Goal: Task Accomplishment & Management: Complete application form

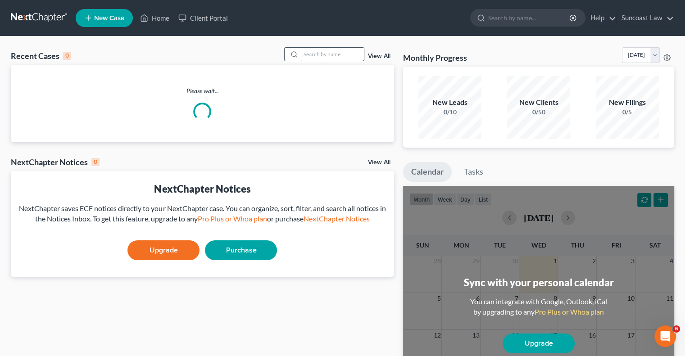
click at [339, 53] on input "search" at bounding box center [332, 54] width 63 height 13
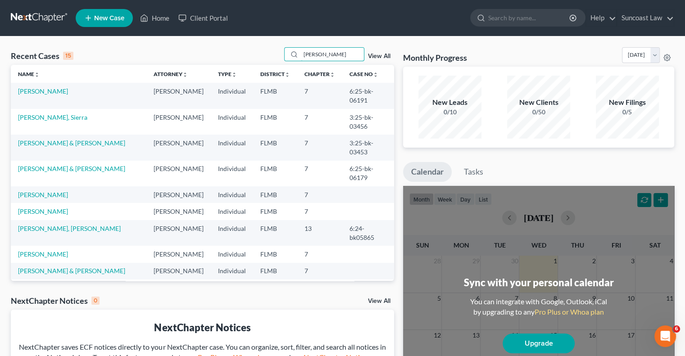
type input "[PERSON_NAME]"
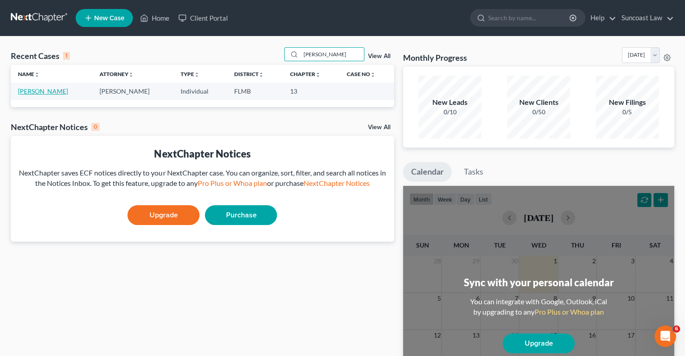
click at [58, 93] on link "[PERSON_NAME]" at bounding box center [43, 91] width 50 height 8
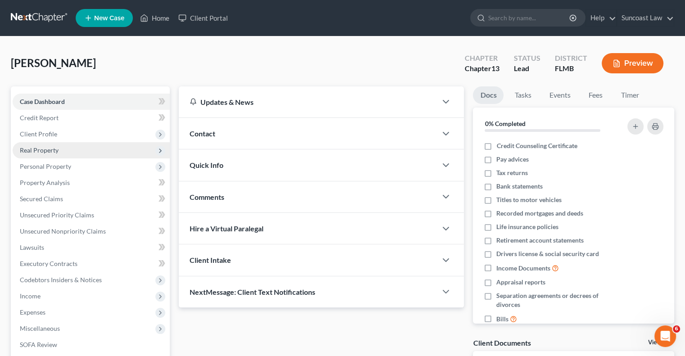
drag, startPoint x: 54, startPoint y: 131, endPoint x: 71, endPoint y: 151, distance: 25.5
click at [54, 131] on span "Client Profile" at bounding box center [38, 134] width 37 height 8
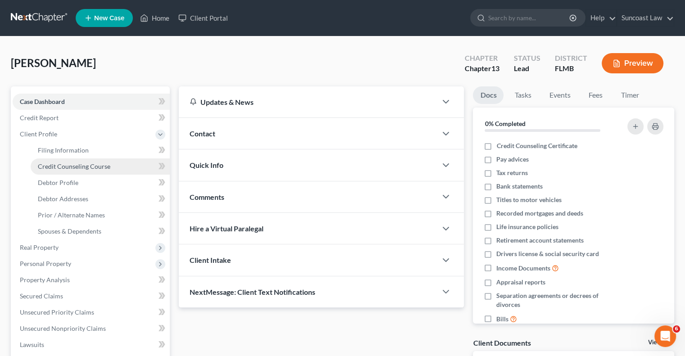
click at [84, 169] on span "Credit Counseling Course" at bounding box center [74, 167] width 72 height 8
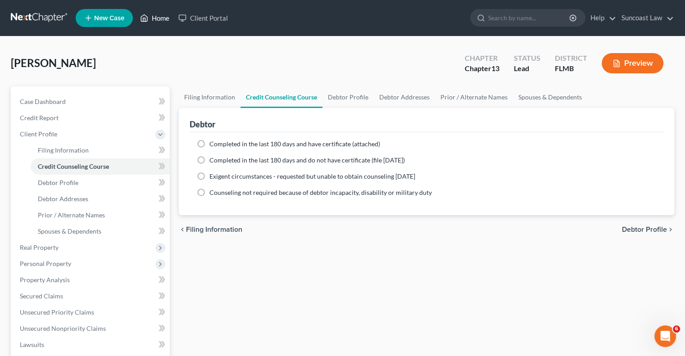
click at [158, 18] on link "Home" at bounding box center [154, 18] width 38 height 16
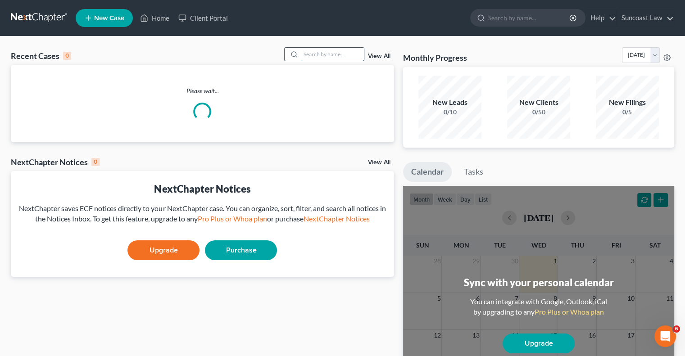
click at [312, 53] on input "search" at bounding box center [332, 54] width 63 height 13
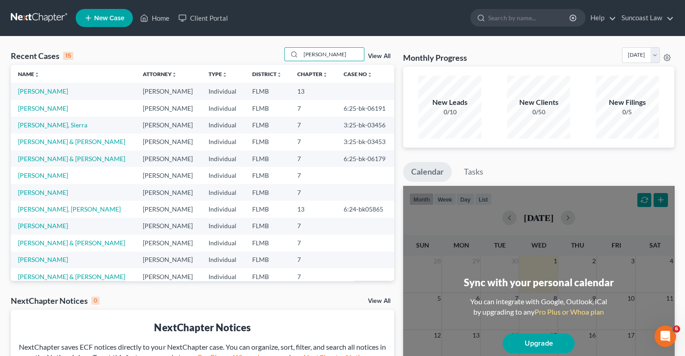
type input "[PERSON_NAME]"
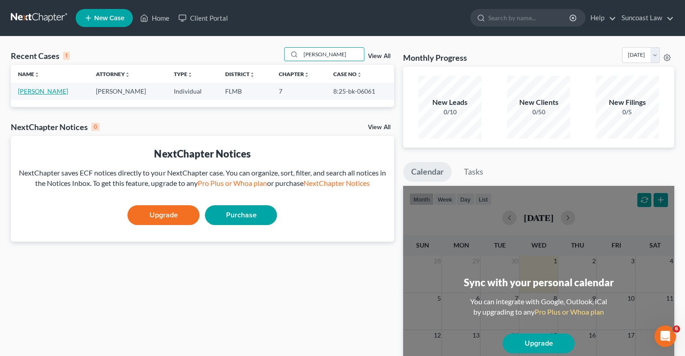
click at [52, 90] on link "[PERSON_NAME]" at bounding box center [43, 91] width 50 height 8
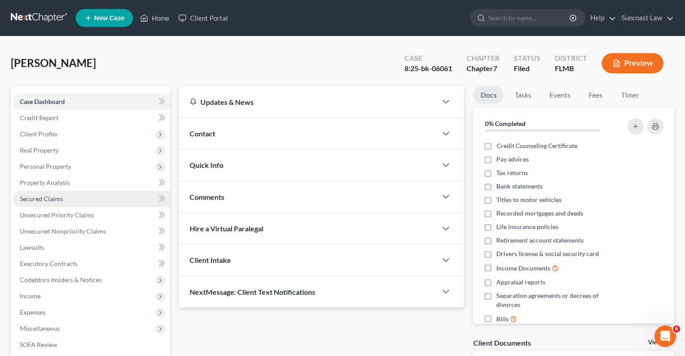
click at [59, 198] on span "Secured Claims" at bounding box center [41, 199] width 43 height 8
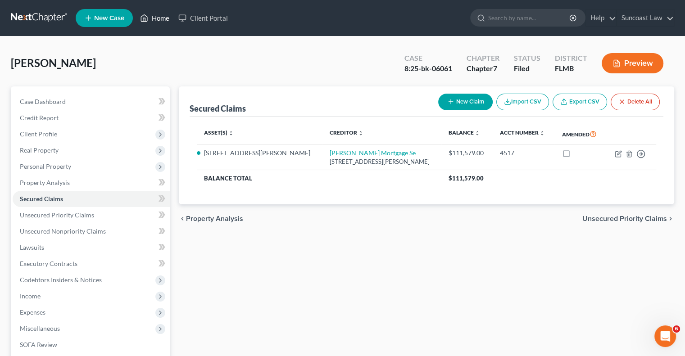
click at [163, 19] on link "Home" at bounding box center [154, 18] width 38 height 16
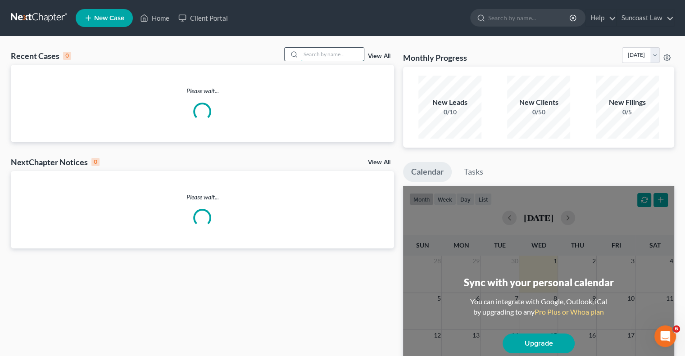
click at [316, 57] on input "search" at bounding box center [332, 54] width 63 height 13
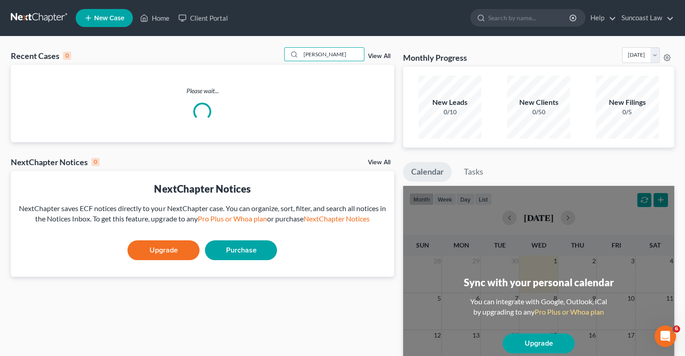
type input "[PERSON_NAME]"
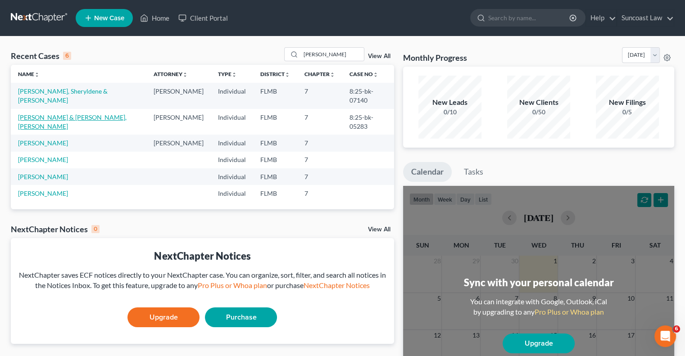
click at [92, 113] on link "[PERSON_NAME] & [PERSON_NAME], [PERSON_NAME]" at bounding box center [72, 121] width 108 height 17
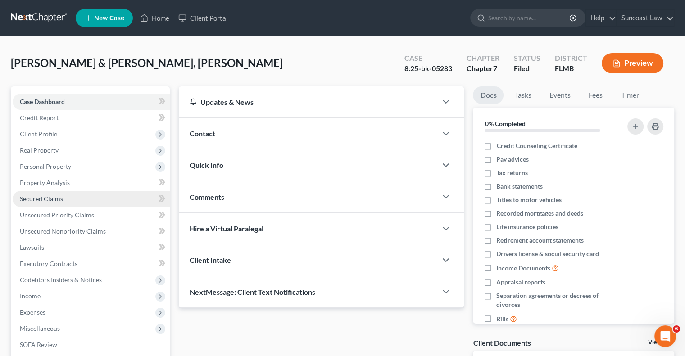
click at [45, 195] on span "Secured Claims" at bounding box center [41, 199] width 43 height 8
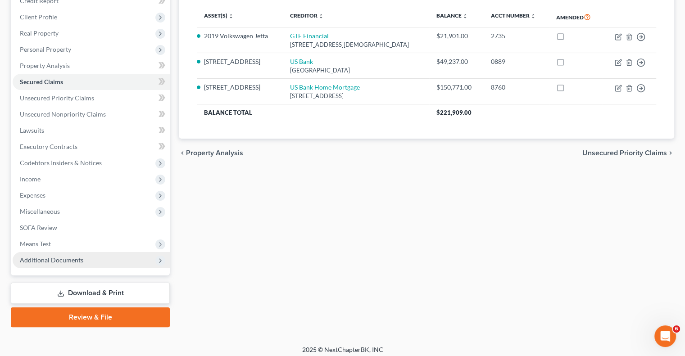
scroll to position [122, 0]
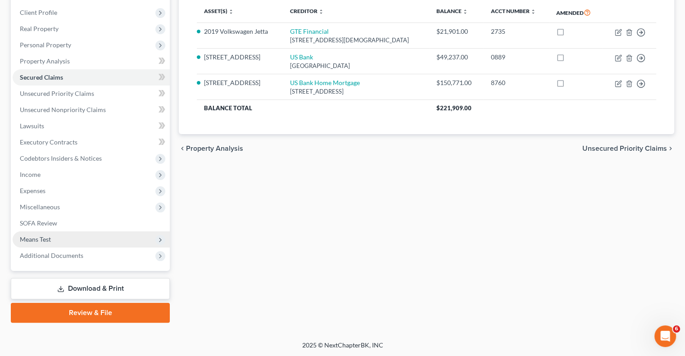
click at [61, 243] on span "Means Test" at bounding box center [91, 239] width 157 height 16
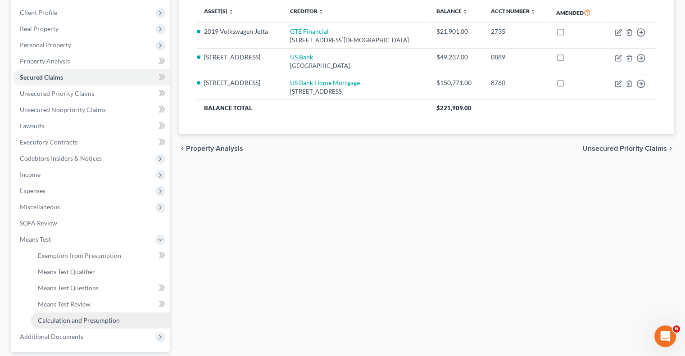
drag, startPoint x: 104, startPoint y: 320, endPoint x: 153, endPoint y: 327, distance: 49.7
click at [104, 320] on span "Calculation and Presumption" at bounding box center [79, 320] width 82 height 8
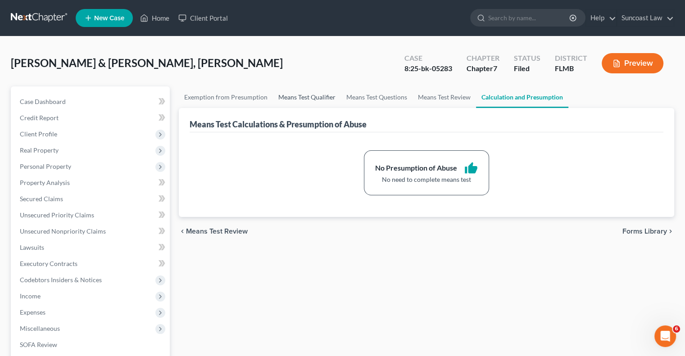
click at [300, 94] on link "Means Test Qualifier" at bounding box center [307, 97] width 68 height 22
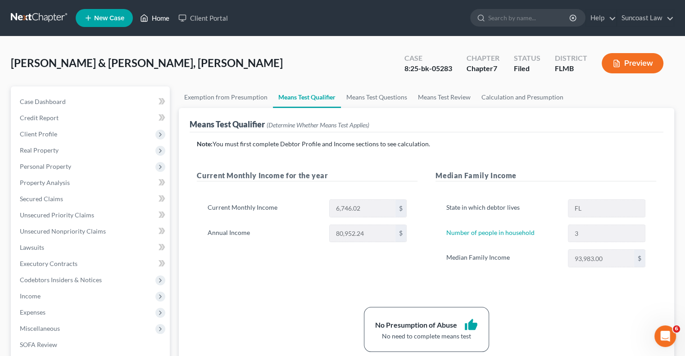
click at [154, 14] on link "Home" at bounding box center [154, 18] width 38 height 16
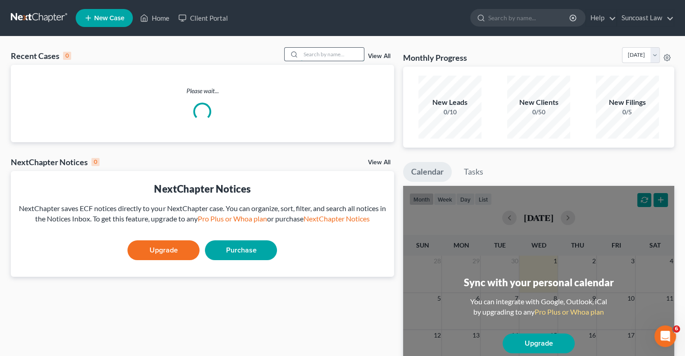
click at [335, 57] on input "search" at bounding box center [332, 54] width 63 height 13
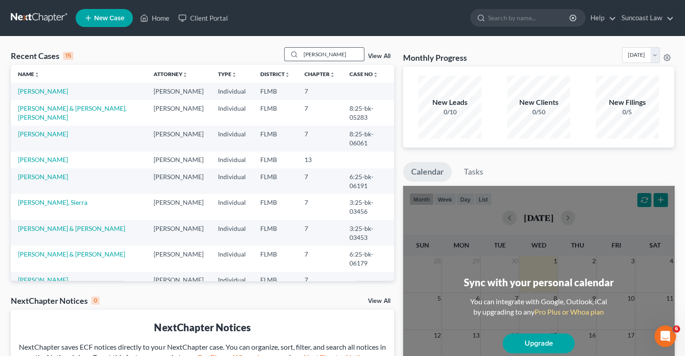
type input "[PERSON_NAME]"
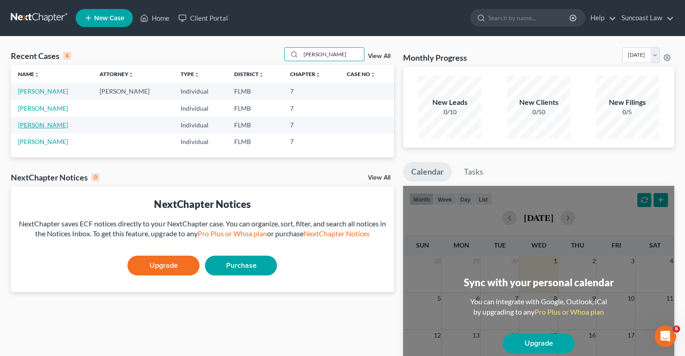
drag, startPoint x: 47, startPoint y: 126, endPoint x: 79, endPoint y: 127, distance: 32.0
click at [47, 126] on link "[PERSON_NAME]" at bounding box center [43, 125] width 50 height 8
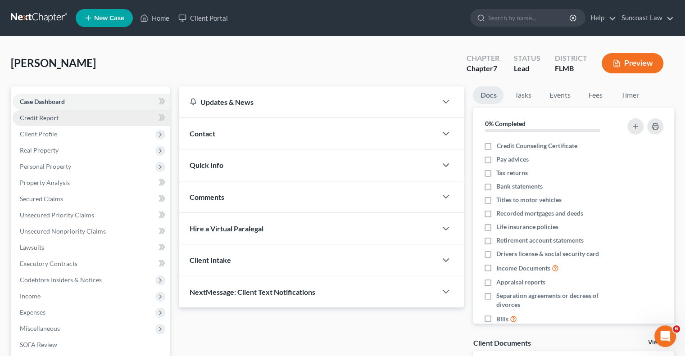
click at [70, 116] on link "Credit Report" at bounding box center [91, 118] width 157 height 16
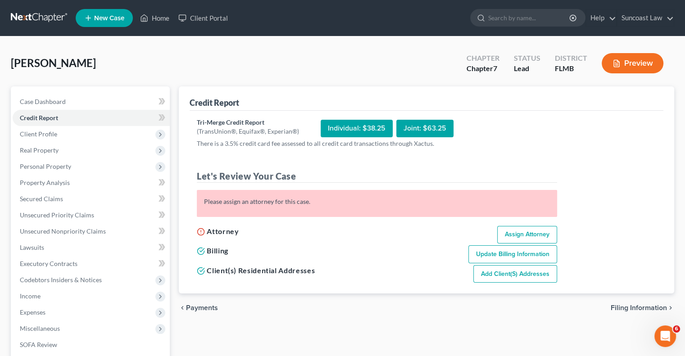
click at [520, 234] on link "Assign Attorney" at bounding box center [527, 235] width 60 height 18
select select "1"
select select "0"
select select "15"
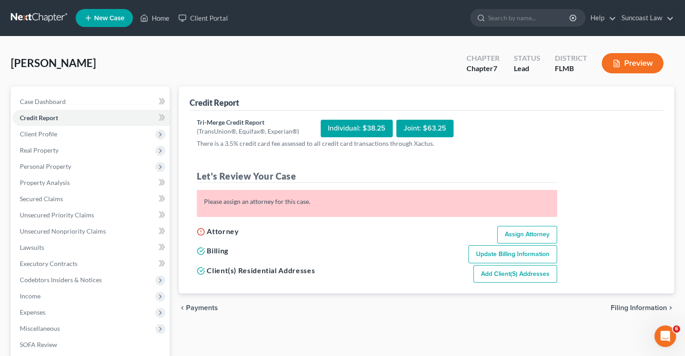
select select "9"
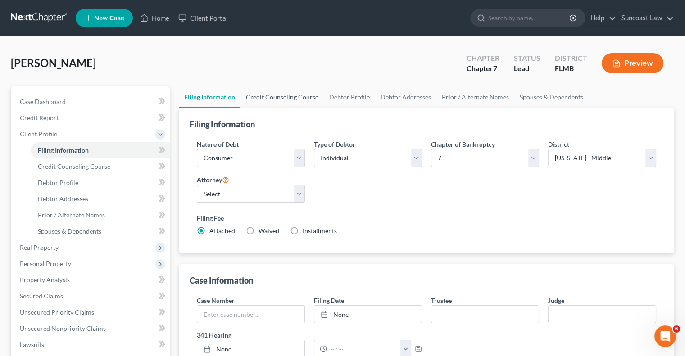
click at [271, 93] on link "Credit Counseling Course" at bounding box center [281, 97] width 83 height 22
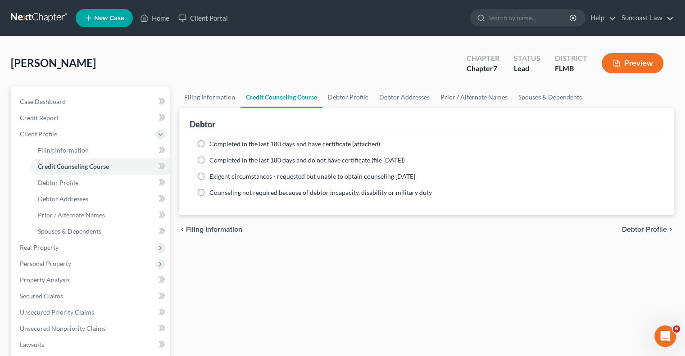
drag, startPoint x: 200, startPoint y: 140, endPoint x: 249, endPoint y: 163, distance: 54.2
click at [209, 140] on label "Completed in the last 180 days and have certificate (attached)" at bounding box center [294, 144] width 171 height 9
click at [213, 140] on input "Completed in the last 180 days and have certificate (attached)" at bounding box center [216, 143] width 6 height 6
radio input "true"
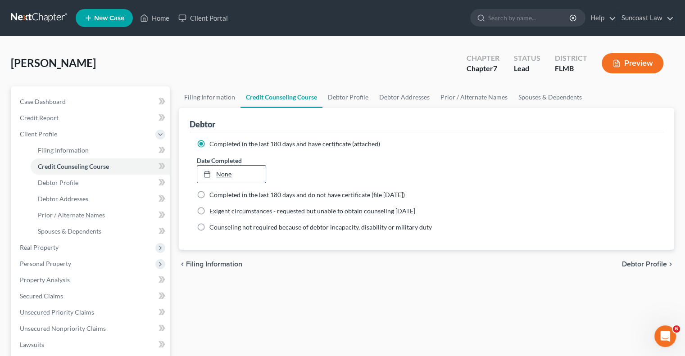
type input "[DATE]"
click at [221, 176] on link "None" at bounding box center [231, 174] width 68 height 17
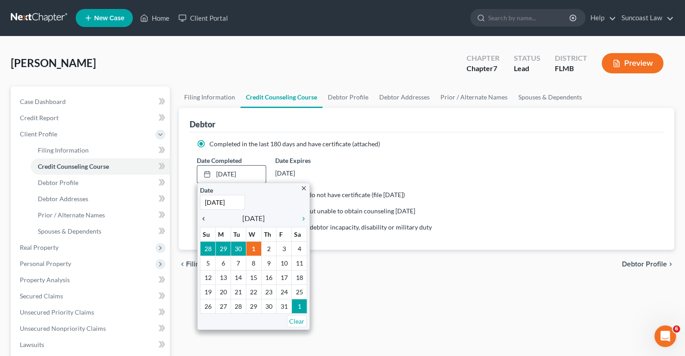
click at [206, 219] on icon "chevron_left" at bounding box center [206, 218] width 12 height 7
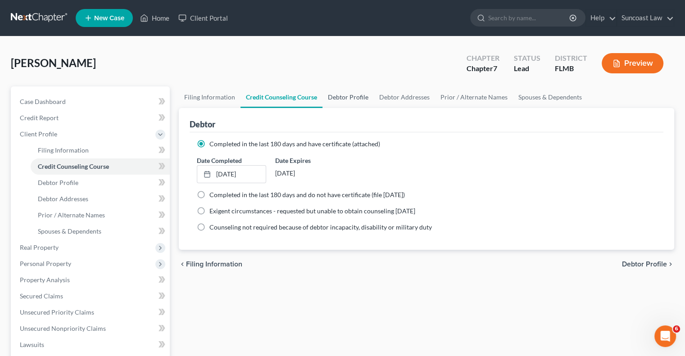
click at [347, 95] on link "Debtor Profile" at bounding box center [347, 97] width 51 height 22
select select "0"
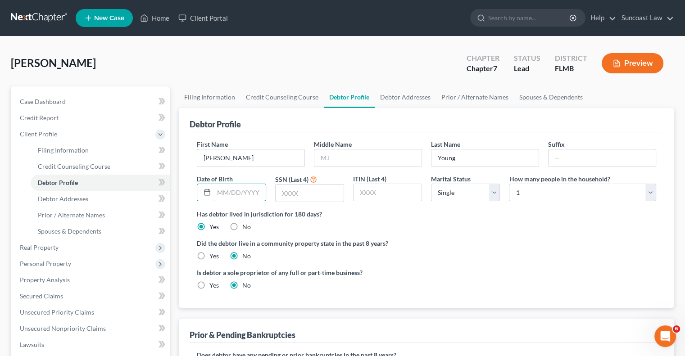
drag, startPoint x: 248, startPoint y: 189, endPoint x: 266, endPoint y: 178, distance: 20.8
click at [248, 189] on input "text" at bounding box center [239, 192] width 51 height 17
type input "[DATE]"
type input "1730"
click at [383, 93] on link "Debtor Addresses" at bounding box center [405, 97] width 61 height 22
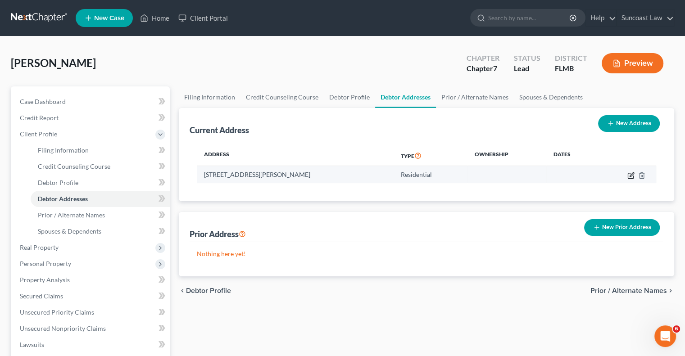
click at [631, 176] on icon "button" at bounding box center [630, 175] width 7 height 7
select select "9"
select select "0"
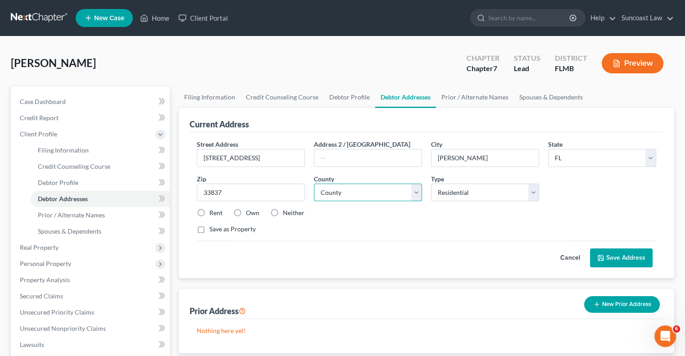
click at [363, 188] on select "County [GEOGRAPHIC_DATA] [GEOGRAPHIC_DATA] [GEOGRAPHIC_DATA] [GEOGRAPHIC_DATA] …" at bounding box center [368, 193] width 108 height 18
select select "52"
click at [314, 184] on select "County [GEOGRAPHIC_DATA] [GEOGRAPHIC_DATA] [GEOGRAPHIC_DATA] [GEOGRAPHIC_DATA] …" at bounding box center [368, 193] width 108 height 18
click at [246, 212] on label "Own" at bounding box center [253, 212] width 14 height 9
click at [249, 212] on input "Own" at bounding box center [252, 211] width 6 height 6
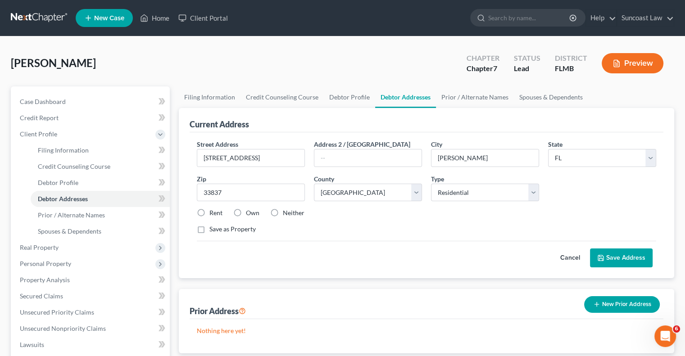
radio input "true"
click at [618, 253] on button "Save Address" at bounding box center [621, 257] width 63 height 19
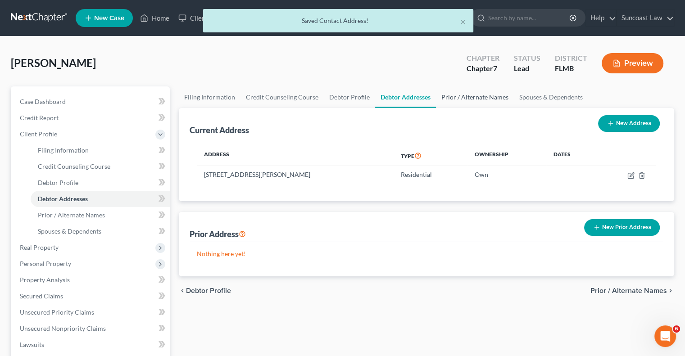
click at [486, 98] on link "Prior / Alternate Names" at bounding box center [475, 97] width 78 height 22
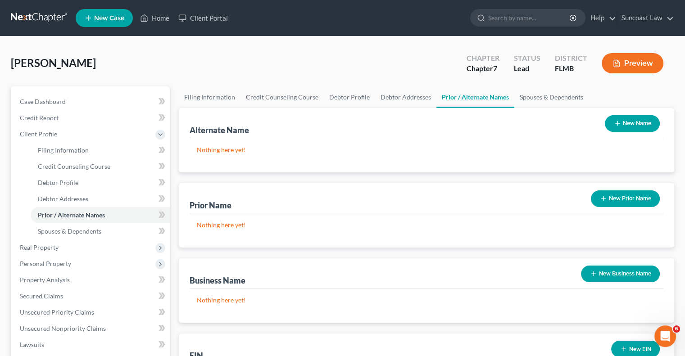
drag, startPoint x: 640, startPoint y: 122, endPoint x: 613, endPoint y: 131, distance: 27.9
click at [640, 122] on button "New Name" at bounding box center [632, 123] width 55 height 17
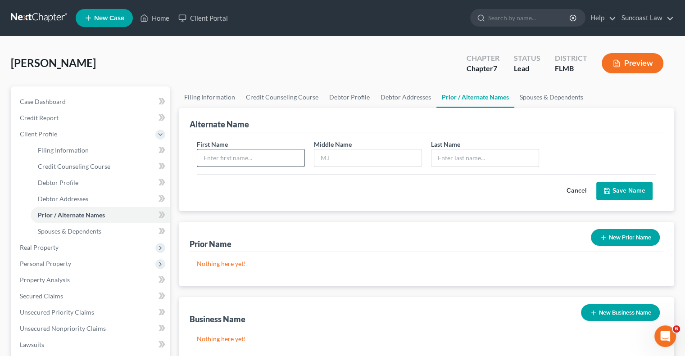
click at [266, 153] on input "text" at bounding box center [250, 157] width 107 height 17
type input "[PERSON_NAME]"
type input "Young"
click at [623, 189] on button "Save Name" at bounding box center [624, 191] width 56 height 19
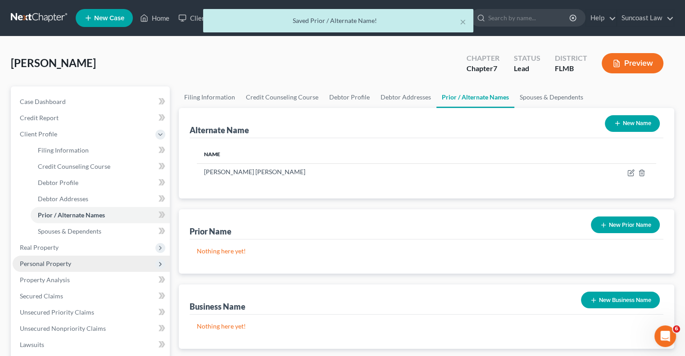
click at [73, 245] on span "Real Property" at bounding box center [91, 247] width 157 height 16
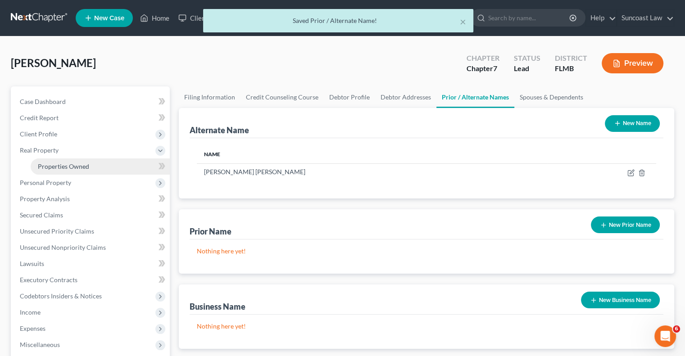
click at [77, 168] on span "Properties Owned" at bounding box center [63, 167] width 51 height 8
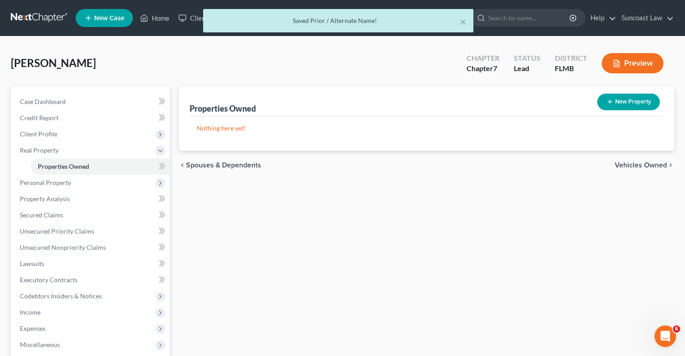
click at [642, 101] on button "New Property" at bounding box center [628, 102] width 63 height 17
select select "9"
select select "52"
select select "0"
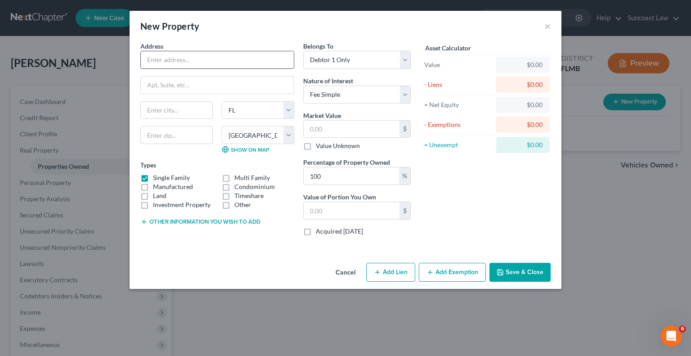
click at [206, 58] on input "text" at bounding box center [217, 59] width 153 height 17
paste input "[STREET_ADDRESS]"
type input "[STREET_ADDRESS]"
drag, startPoint x: 172, startPoint y: 135, endPoint x: 200, endPoint y: 81, distance: 61.6
click at [172, 135] on input "text" at bounding box center [176, 135] width 72 height 18
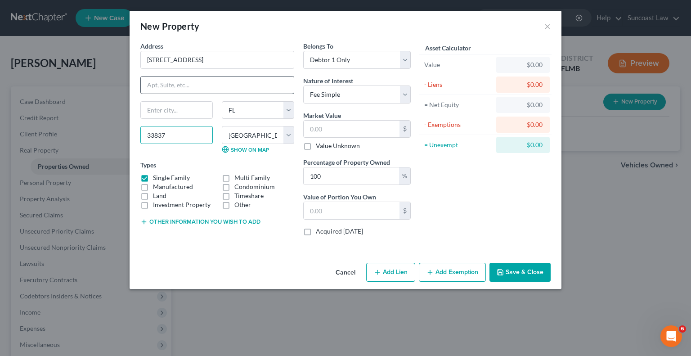
type input "33837"
type input "[PERSON_NAME]"
drag, startPoint x: 331, startPoint y: 122, endPoint x: 334, endPoint y: 113, distance: 9.1
click at [333, 121] on input "text" at bounding box center [352, 129] width 96 height 17
type input "2"
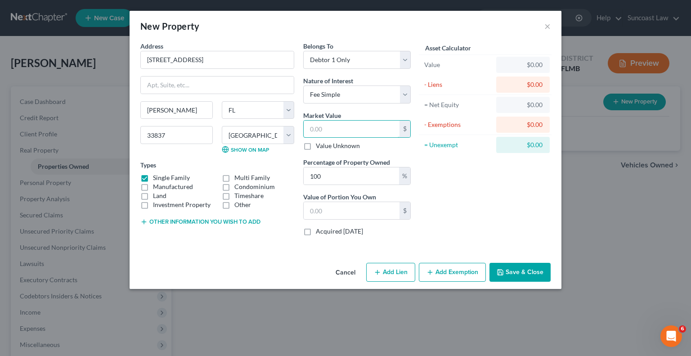
type input "2.00"
type input "27"
type input "27.00"
type input "279"
type input "279.00"
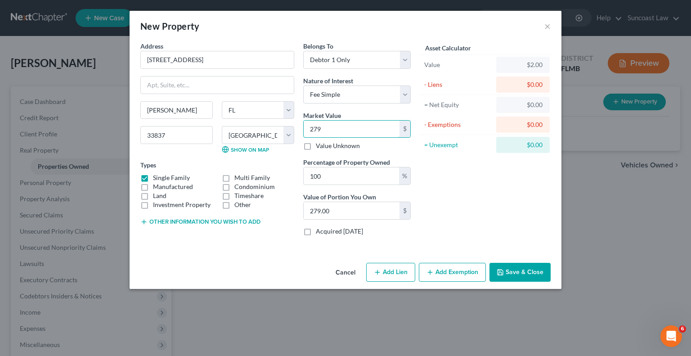
type input "2794"
type input "2,794.00"
type input "2,7941"
type input "27,941.00"
type input "27,9417"
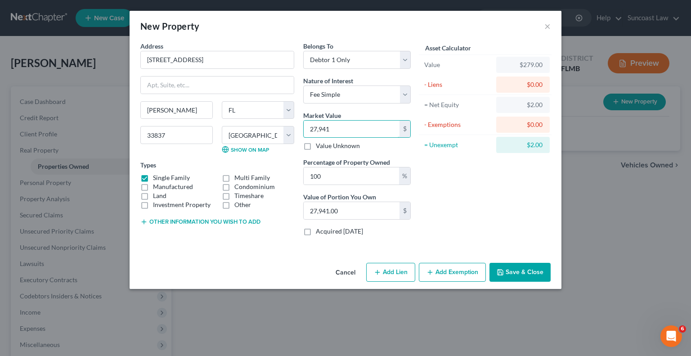
type input "279,417.00"
type input "279,417"
click at [529, 274] on button "Save & Close" at bounding box center [520, 272] width 61 height 19
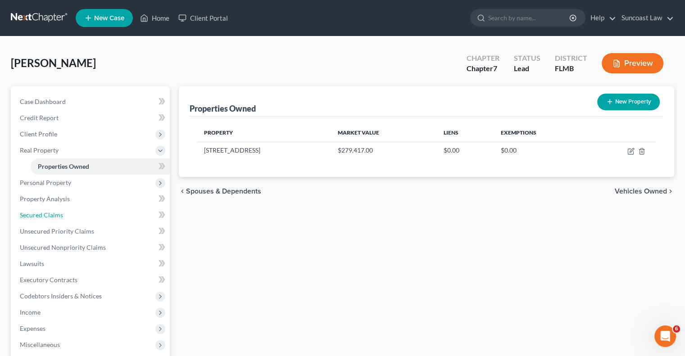
click at [45, 212] on span "Secured Claims" at bounding box center [41, 215] width 43 height 8
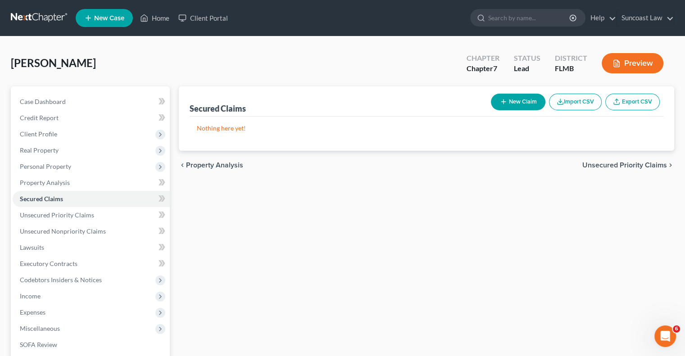
click at [527, 99] on button "New Claim" at bounding box center [518, 102] width 54 height 17
select select "0"
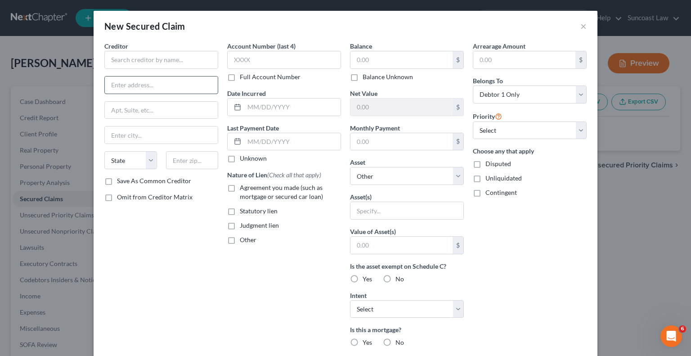
drag, startPoint x: 157, startPoint y: 82, endPoint x: 165, endPoint y: 91, distance: 12.1
click at [157, 82] on input "text" at bounding box center [161, 85] width 113 height 17
paste input "PO Box 60516"
type input "PO Box 60516"
drag, startPoint x: 185, startPoint y: 158, endPoint x: 237, endPoint y: 146, distance: 52.7
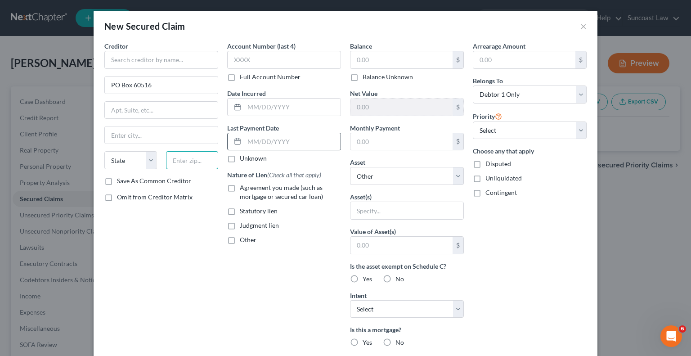
click at [186, 158] on input "text" at bounding box center [192, 160] width 53 height 18
type input "91716"
type input "City Of Industry"
select select "4"
drag, startPoint x: 187, startPoint y: 64, endPoint x: 193, endPoint y: 66, distance: 6.4
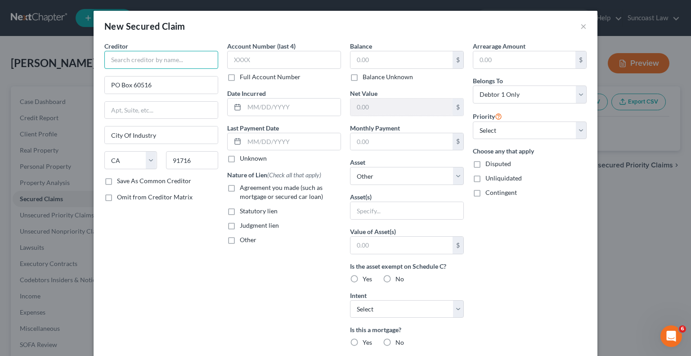
click at [187, 64] on input "text" at bounding box center [161, 60] width 114 height 18
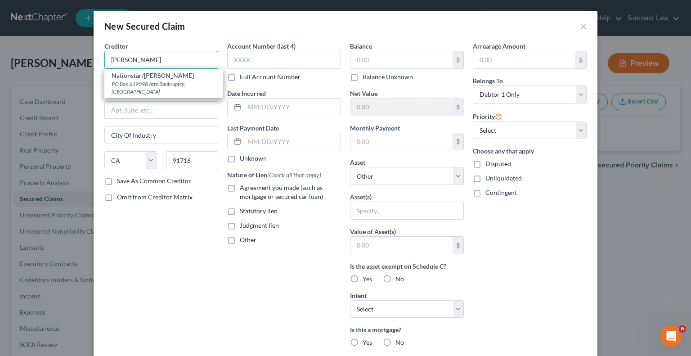
type input "[PERSON_NAME]"
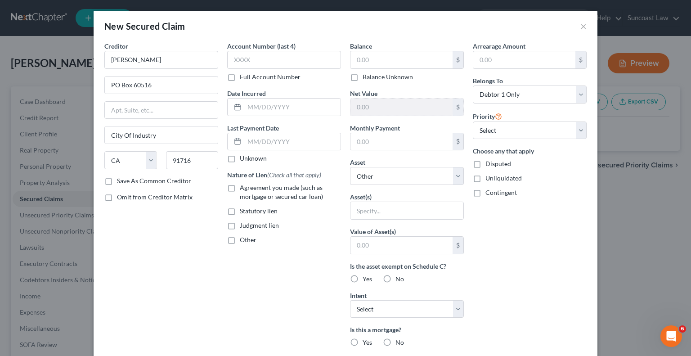
click at [240, 77] on label "Full Account Number" at bounding box center [270, 76] width 61 height 9
click at [244, 77] on input "Full Account Number" at bounding box center [247, 75] width 6 height 6
click at [274, 57] on input "text" at bounding box center [284, 60] width 114 height 18
type input "0739390243"
click at [392, 66] on input "text" at bounding box center [402, 59] width 102 height 17
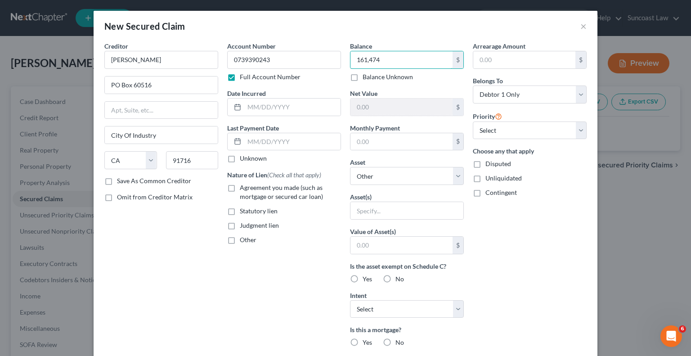
type input "161,474"
click at [384, 140] on input "text" at bounding box center [402, 141] width 102 height 17
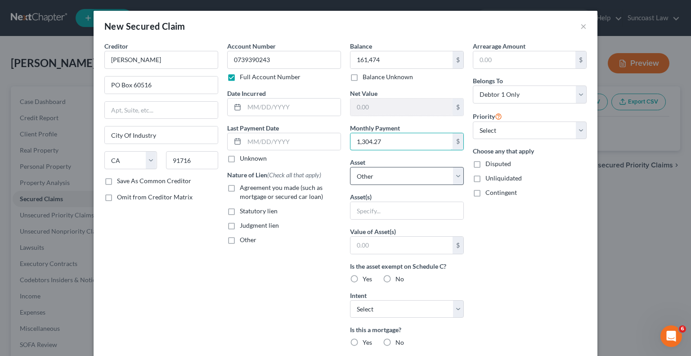
type input "1,304.27"
click at [383, 178] on select "Select Other Multiple Assets [STREET_ADDRESS] - $279417.0" at bounding box center [407, 176] width 114 height 18
select select "2"
click at [350, 167] on select "Select Other Multiple Assets [STREET_ADDRESS] - $279417.0" at bounding box center [407, 176] width 114 height 18
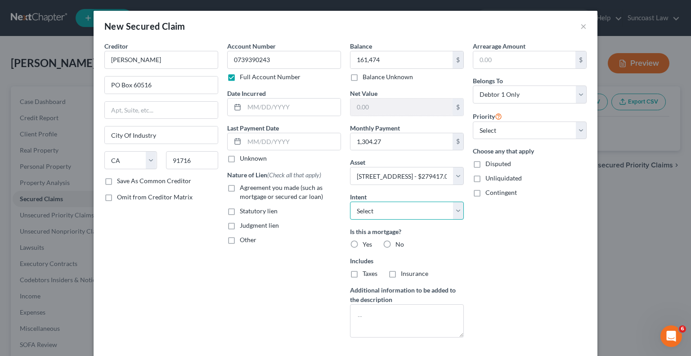
click at [379, 211] on select "Select Surrender Redeem Reaffirm Avoid Other" at bounding box center [407, 211] width 114 height 18
select select "2"
click at [350, 202] on select "Select Surrender Redeem Reaffirm Avoid Other" at bounding box center [407, 211] width 114 height 18
click at [363, 243] on label "Yes" at bounding box center [367, 244] width 9 height 9
click at [366, 243] on input "Yes" at bounding box center [369, 243] width 6 height 6
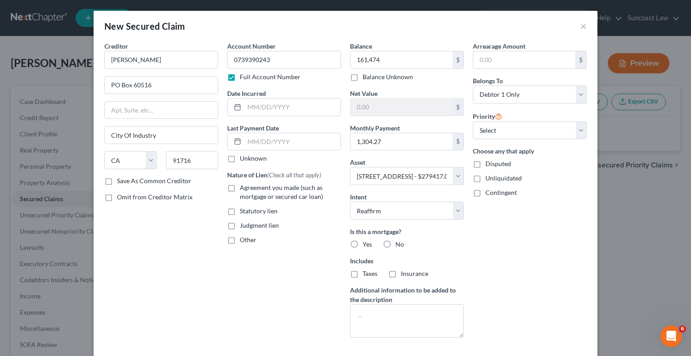
radio input "true"
drag, startPoint x: 351, startPoint y: 275, endPoint x: 390, endPoint y: 274, distance: 38.7
click at [363, 275] on label "Taxes" at bounding box center [370, 273] width 15 height 9
click at [366, 275] on input "Taxes" at bounding box center [369, 272] width 6 height 6
checkbox input "true"
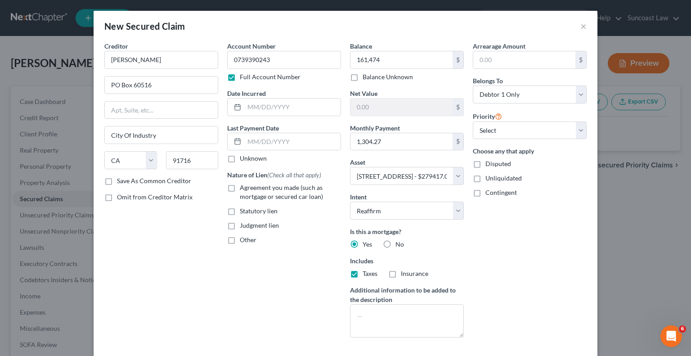
click at [401, 273] on label "Insurance" at bounding box center [414, 273] width 27 height 9
click at [405, 273] on input "Insurance" at bounding box center [408, 272] width 6 height 6
checkbox input "true"
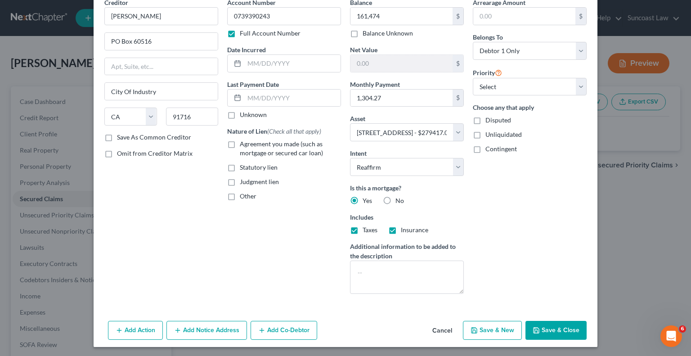
scroll to position [44, 0]
click at [545, 322] on button "Save & Close" at bounding box center [556, 330] width 61 height 19
select select
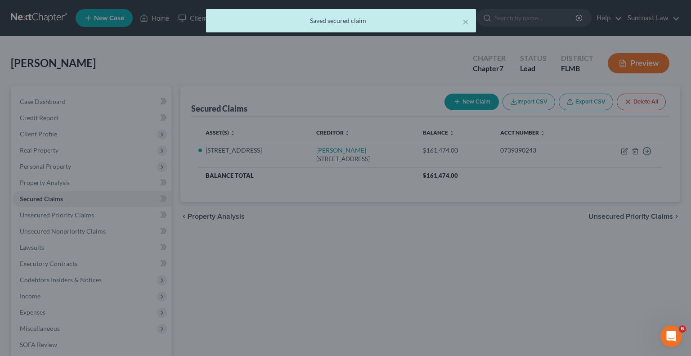
type input "161,474.00"
type input "117,943.00"
select select "2"
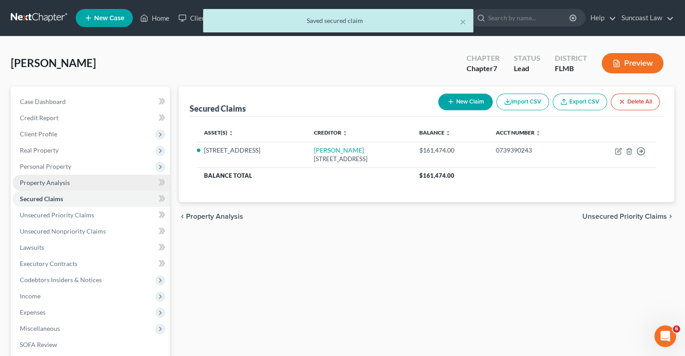
drag, startPoint x: 41, startPoint y: 151, endPoint x: 69, endPoint y: 176, distance: 36.7
click at [41, 151] on span "Real Property" at bounding box center [39, 150] width 39 height 8
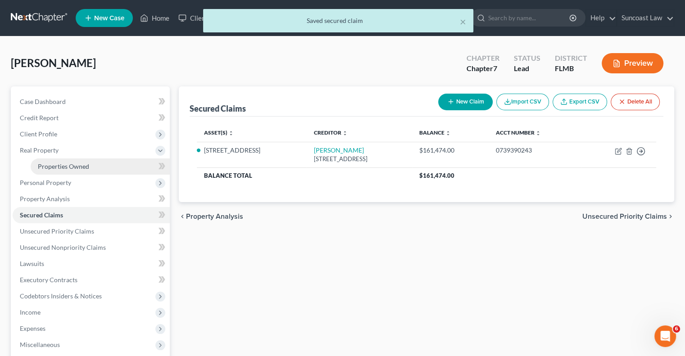
click at [63, 167] on span "Properties Owned" at bounding box center [63, 167] width 51 height 8
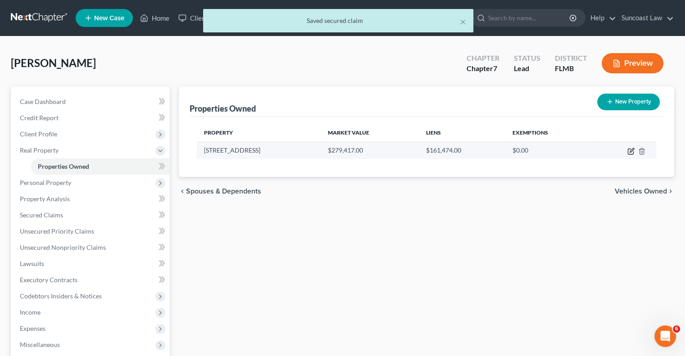
click at [630, 151] on icon "button" at bounding box center [630, 151] width 7 height 7
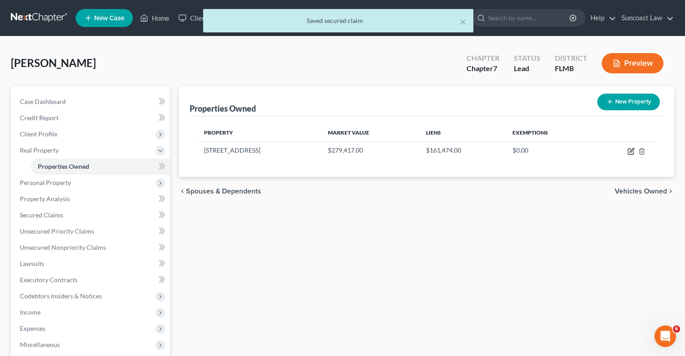
select select "9"
select select "52"
select select "0"
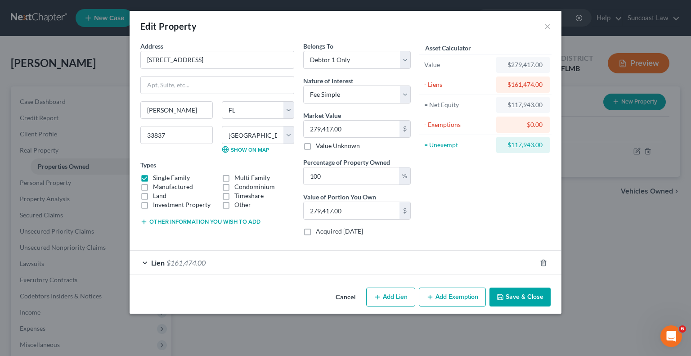
drag, startPoint x: 451, startPoint y: 294, endPoint x: 337, endPoint y: 302, distance: 115.0
click at [452, 293] on button "Add Exemption" at bounding box center [452, 297] width 67 height 19
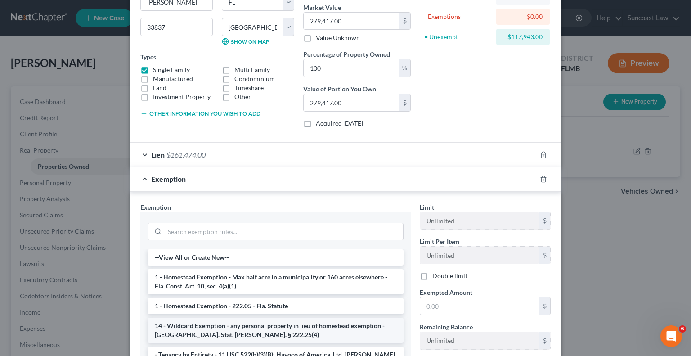
scroll to position [135, 0]
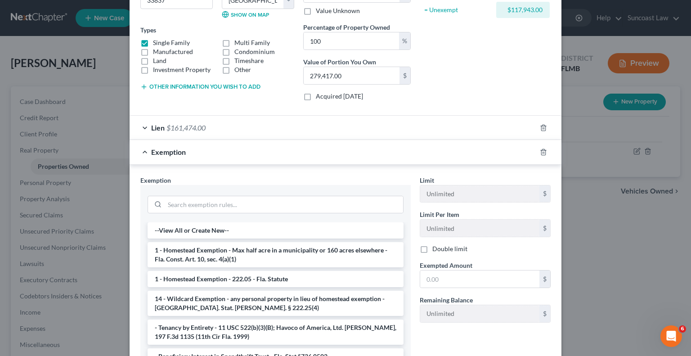
click at [246, 260] on li "1 - Homestead Exemption - Max half acre in a municipality or 160 acres elsewher…" at bounding box center [276, 254] width 256 height 25
click at [246, 260] on div "Exemption Set must be selected for CA. Exemption * --View All or Create New-- 1…" at bounding box center [276, 275] width 280 height 199
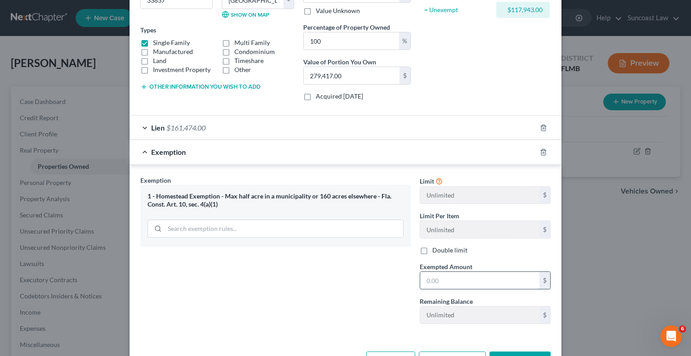
drag, startPoint x: 495, startPoint y: 275, endPoint x: 499, endPoint y: 280, distance: 6.8
click at [495, 275] on input "text" at bounding box center [479, 280] width 119 height 17
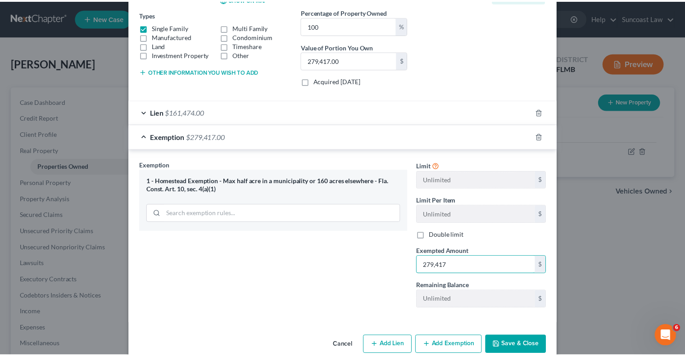
scroll to position [165, 0]
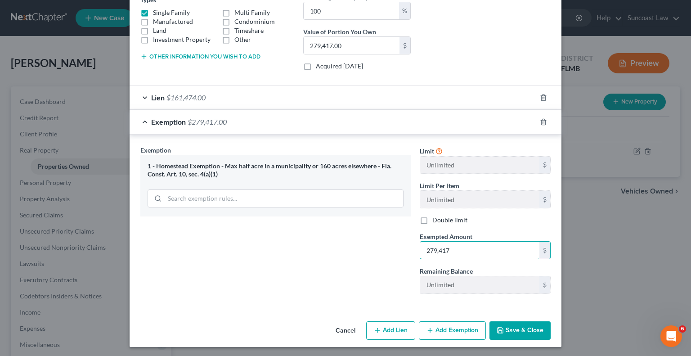
type input "279,417"
click at [523, 326] on button "Save & Close" at bounding box center [520, 330] width 61 height 19
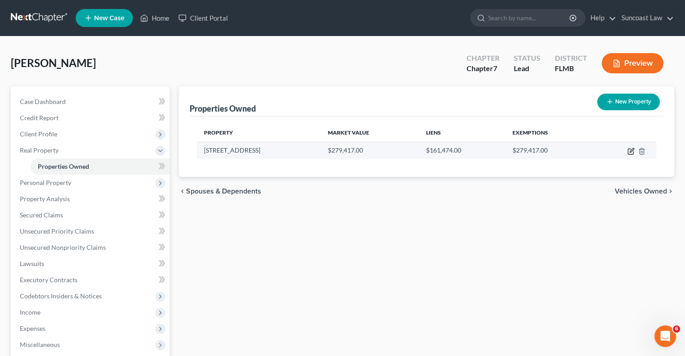
click at [630, 149] on icon "button" at bounding box center [630, 151] width 7 height 7
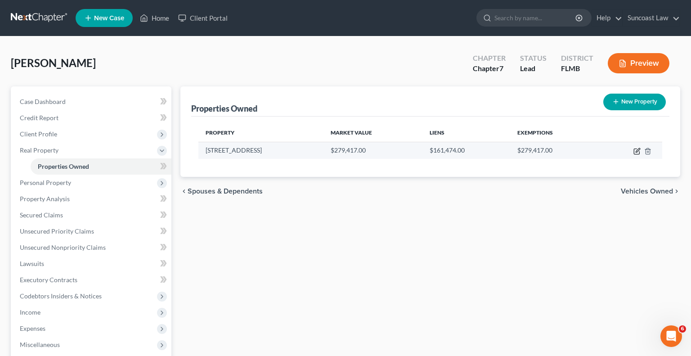
select select "9"
select select "52"
select select "0"
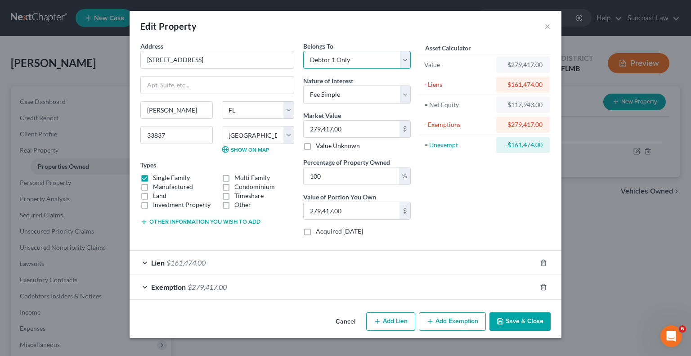
click at [352, 59] on select "Select Debtor 1 Only Debtor 2 Only Debtor 1 And Debtor 2 Only At Least One Of T…" at bounding box center [357, 60] width 108 height 18
select select "3"
click at [303, 51] on select "Select Debtor 1 Only Debtor 2 Only Debtor 1 And Debtor 2 Only At Least One Of T…" at bounding box center [357, 60] width 108 height 18
click at [533, 323] on button "Save & Close" at bounding box center [520, 321] width 61 height 19
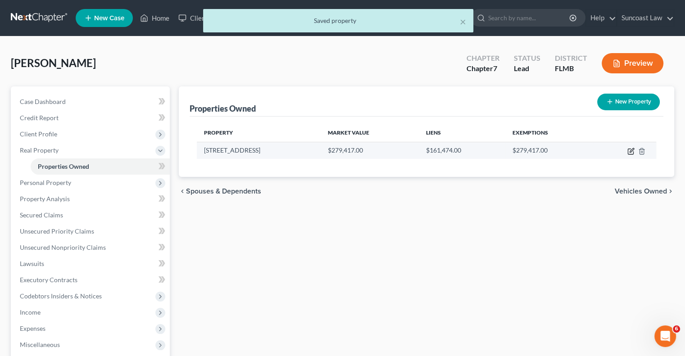
click at [634, 147] on td at bounding box center [624, 150] width 63 height 17
click at [631, 151] on icon "button" at bounding box center [631, 150] width 4 height 4
select select "9"
select select "52"
select select "3"
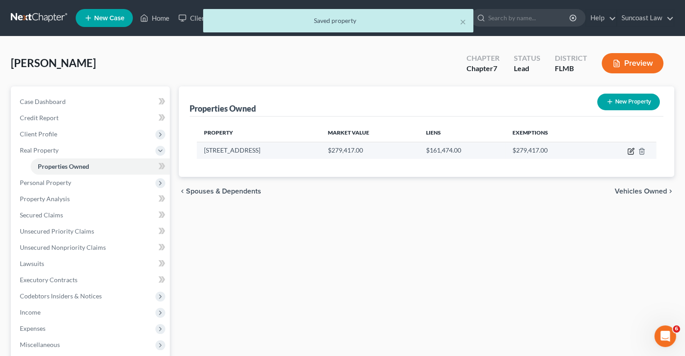
select select "0"
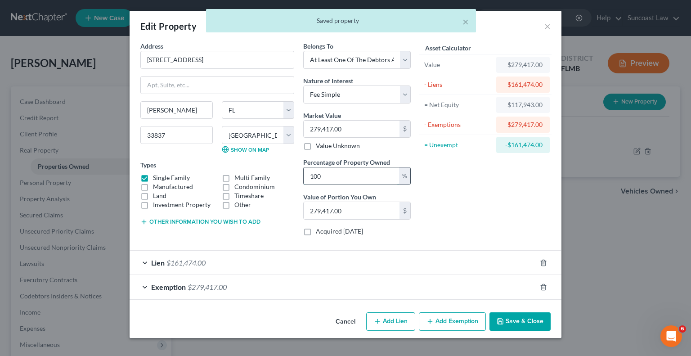
click at [350, 180] on input "100" at bounding box center [351, 175] width 95 height 17
drag, startPoint x: 313, startPoint y: 171, endPoint x: 304, endPoint y: 171, distance: 8.6
click at [304, 171] on input "100" at bounding box center [351, 175] width 95 height 17
type input "5"
type input "13,970.85"
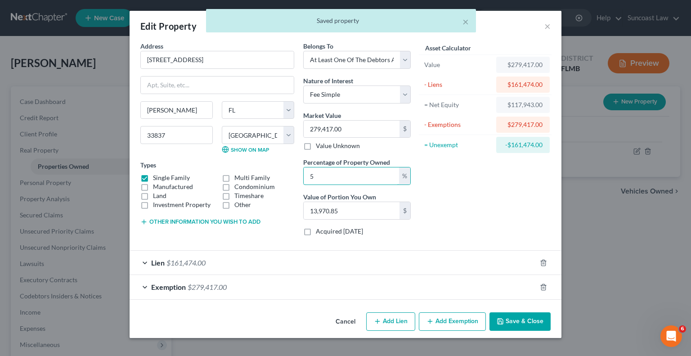
type input "50"
type input "139,708.50"
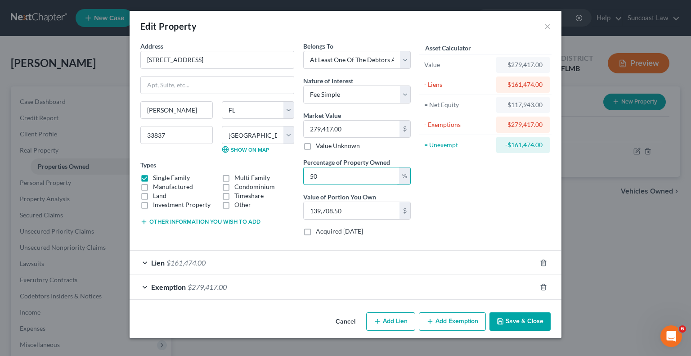
drag, startPoint x: 358, startPoint y: 172, endPoint x: 371, endPoint y: 152, distance: 24.2
click at [307, 172] on input "50" at bounding box center [351, 175] width 95 height 17
type input "1"
type input "2,794.17"
type input "10"
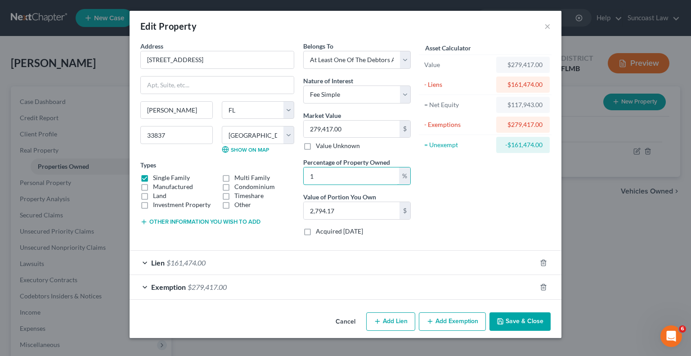
type input "27,941.70"
type input "100"
type input "279,417.00"
type input "100"
click at [511, 325] on button "Save & Close" at bounding box center [520, 321] width 61 height 19
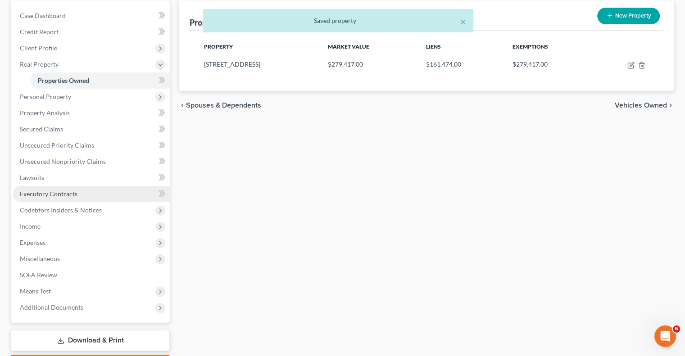
scroll to position [90, 0]
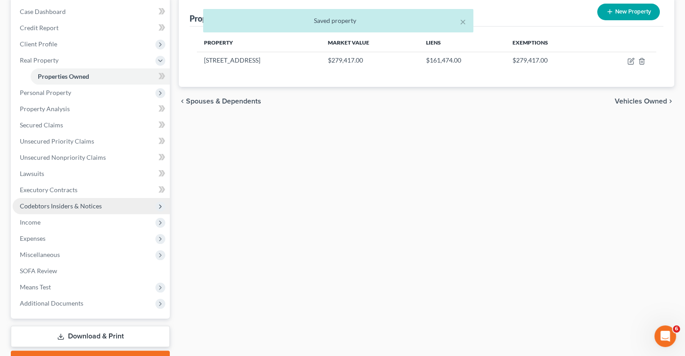
drag, startPoint x: 86, startPoint y: 209, endPoint x: 90, endPoint y: 210, distance: 4.6
click at [86, 209] on span "Codebtors Insiders & Notices" at bounding box center [61, 206] width 82 height 8
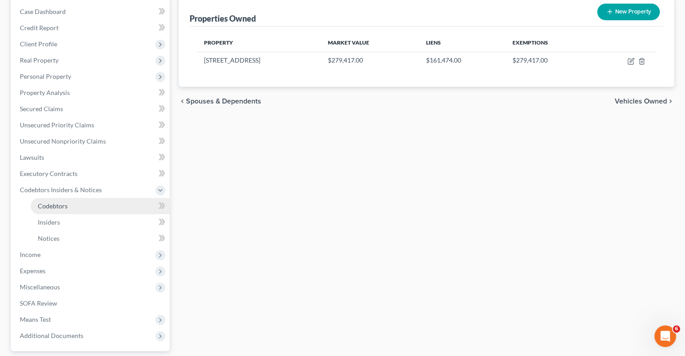
click at [49, 205] on span "Codebtors" at bounding box center [53, 206] width 30 height 8
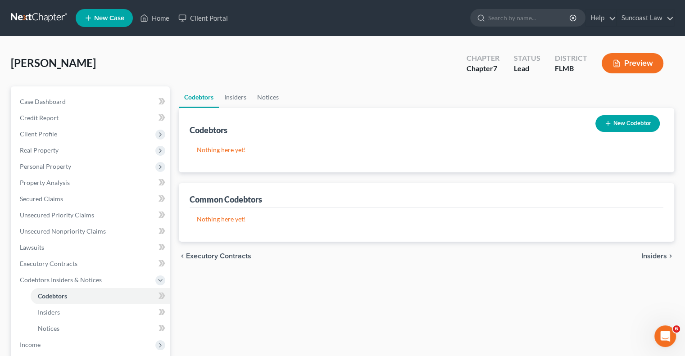
click at [628, 122] on button "New Codebtor" at bounding box center [627, 123] width 64 height 17
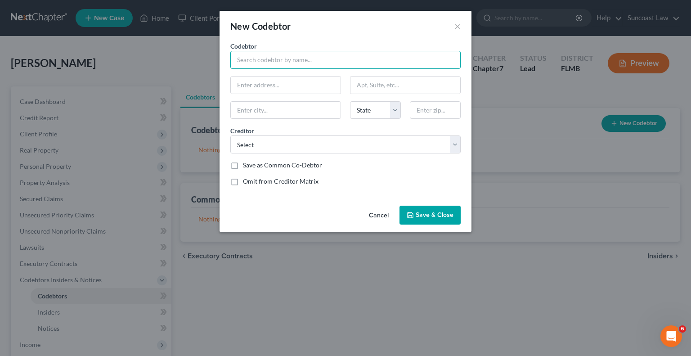
click at [267, 58] on input "text" at bounding box center [345, 60] width 230 height 18
type input "[PERSON_NAME]"
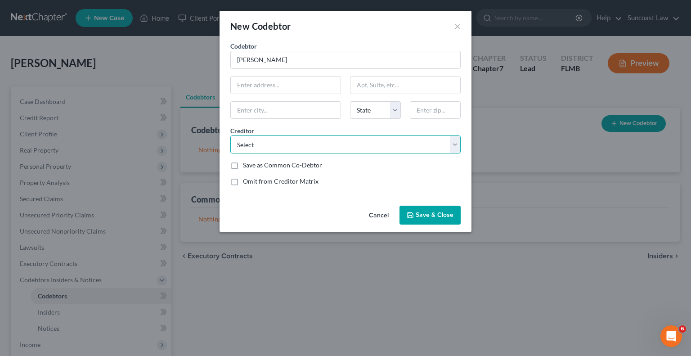
click at [300, 141] on select "Select [PERSON_NAME]" at bounding box center [345, 144] width 230 height 18
select select "0"
click at [230, 135] on select "Select [PERSON_NAME]" at bounding box center [345, 144] width 230 height 18
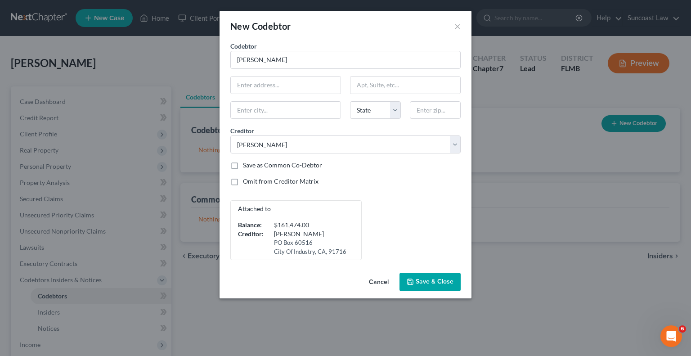
click at [442, 287] on button "Save & Close" at bounding box center [430, 282] width 61 height 19
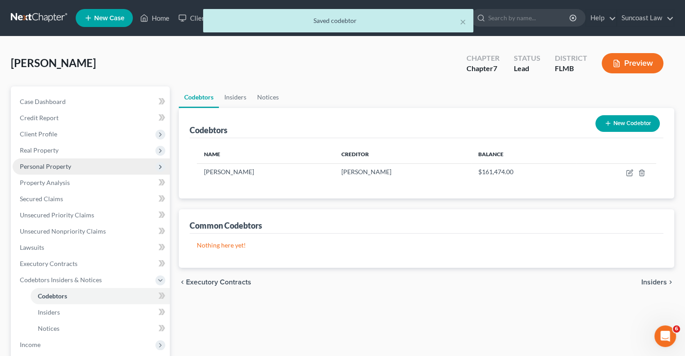
click at [69, 167] on span "Personal Property" at bounding box center [45, 167] width 51 height 8
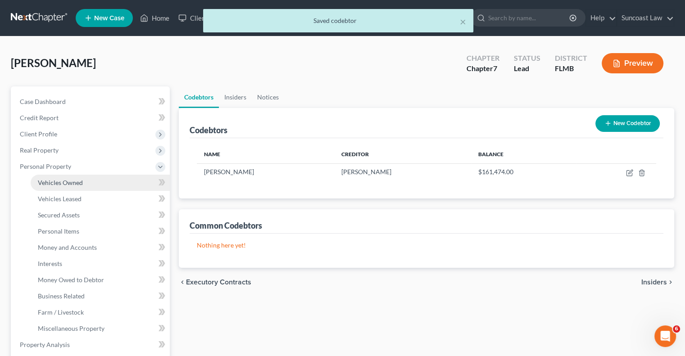
click at [69, 183] on span "Vehicles Owned" at bounding box center [60, 183] width 45 height 8
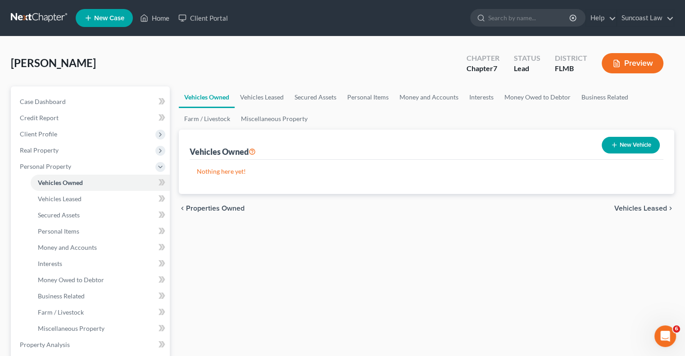
click at [636, 140] on button "New Vehicle" at bounding box center [630, 145] width 58 height 17
select select "0"
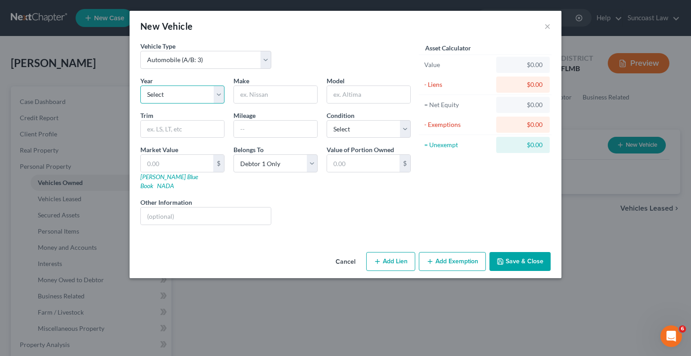
drag, startPoint x: 180, startPoint y: 89, endPoint x: 182, endPoint y: 102, distance: 12.8
click at [180, 89] on select "Select 2026 2025 2024 2023 2022 2021 2020 2019 2018 2017 2016 2015 2014 2013 20…" at bounding box center [182, 95] width 84 height 18
select select "6"
click at [140, 86] on select "Select 2026 2025 2024 2023 2022 2021 2020 2019 2018 2017 2016 2015 2014 2013 20…" at bounding box center [182, 95] width 84 height 18
drag, startPoint x: 286, startPoint y: 93, endPoint x: 307, endPoint y: 92, distance: 20.3
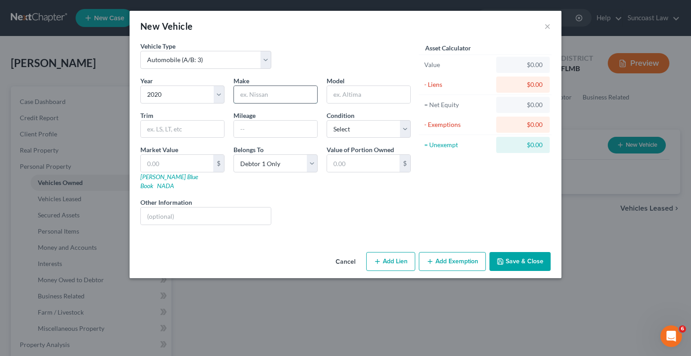
click at [286, 93] on input "text" at bounding box center [275, 94] width 83 height 17
type input "Dodge"
type input "Caravan"
type input "166504"
drag, startPoint x: 374, startPoint y: 131, endPoint x: 373, endPoint y: 136, distance: 5.1
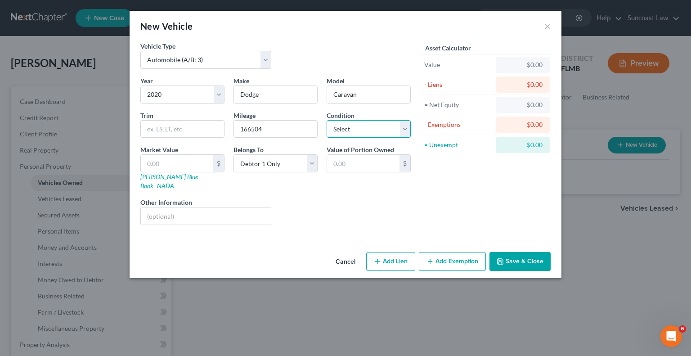
click at [374, 132] on select "Select Excellent Very Good Good Fair Poor" at bounding box center [369, 129] width 84 height 18
select select "3"
click at [327, 120] on select "Select Excellent Very Good Good Fair Poor" at bounding box center [369, 129] width 84 height 18
drag, startPoint x: 220, startPoint y: 201, endPoint x: 234, endPoint y: 199, distance: 13.8
click at [221, 208] on input "text" at bounding box center [206, 216] width 130 height 17
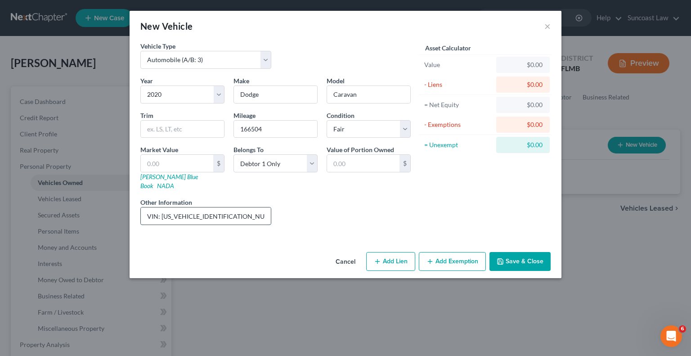
drag, startPoint x: 232, startPoint y: 208, endPoint x: 162, endPoint y: 208, distance: 69.8
click at [162, 208] on input "VIN: [US_VEHICLE_IDENTIFICATION_NUMBER]" at bounding box center [206, 216] width 130 height 17
type input "VIN: [US_VEHICLE_IDENTIFICATION_NUMBER]"
drag, startPoint x: 166, startPoint y: 165, endPoint x: 186, endPoint y: 155, distance: 22.5
click at [166, 164] on input "text" at bounding box center [177, 163] width 72 height 17
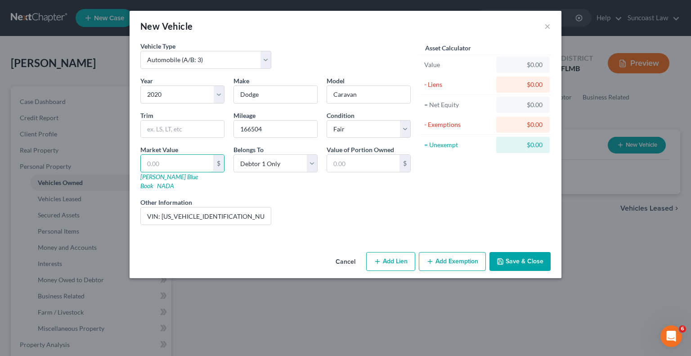
type input "5"
type input "5.00"
type input "59"
type input "59.00"
type input "590"
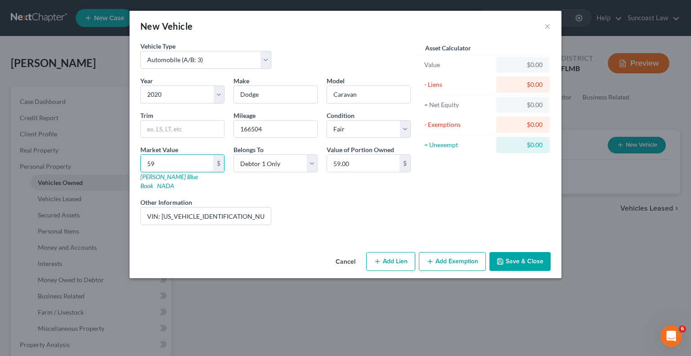
type input "590.00"
type input "5900"
type input "5,900.00"
type input "5,900"
click at [294, 163] on select "Select Debtor 1 Only Debtor 2 Only Debtor 1 And Debtor 2 Only At Least One Of T…" at bounding box center [276, 163] width 84 height 18
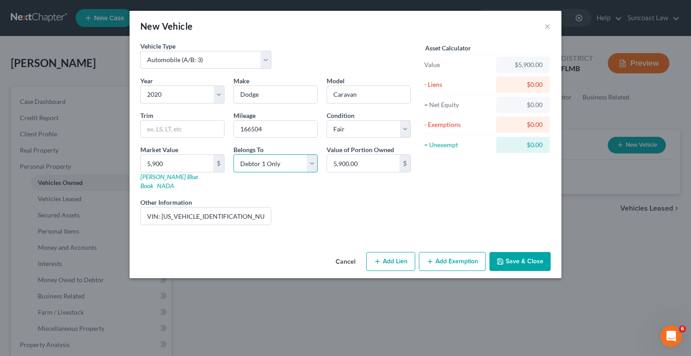
select select "3"
click at [234, 154] on select "Select Debtor 1 Only Debtor 2 Only Debtor 1 And Debtor 2 Only At Least One Of T…" at bounding box center [276, 163] width 84 height 18
click at [508, 252] on button "Save & Close" at bounding box center [520, 261] width 61 height 19
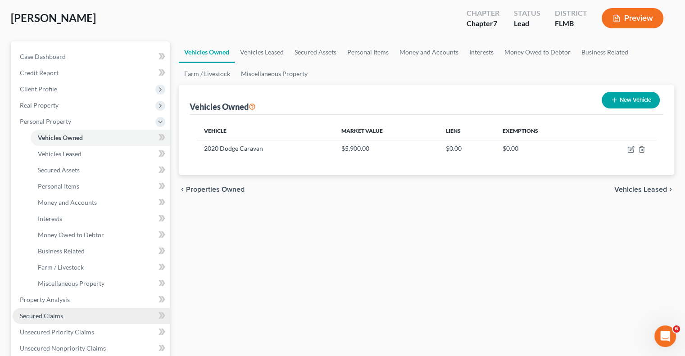
drag, startPoint x: 58, startPoint y: 313, endPoint x: 69, endPoint y: 316, distance: 12.2
click at [58, 313] on span "Secured Claims" at bounding box center [41, 316] width 43 height 8
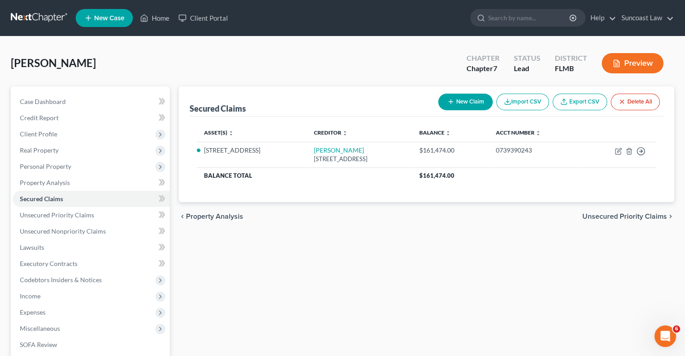
click at [479, 99] on button "New Claim" at bounding box center [465, 102] width 54 height 17
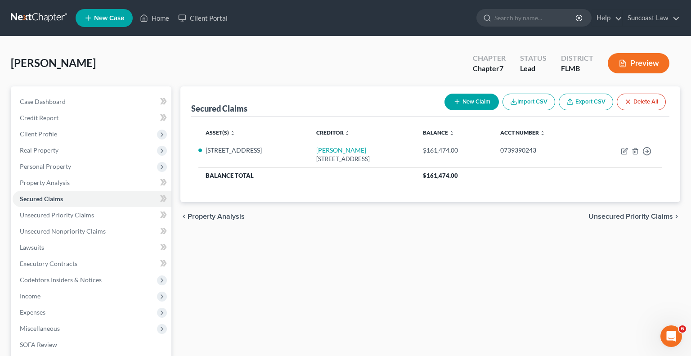
select select "0"
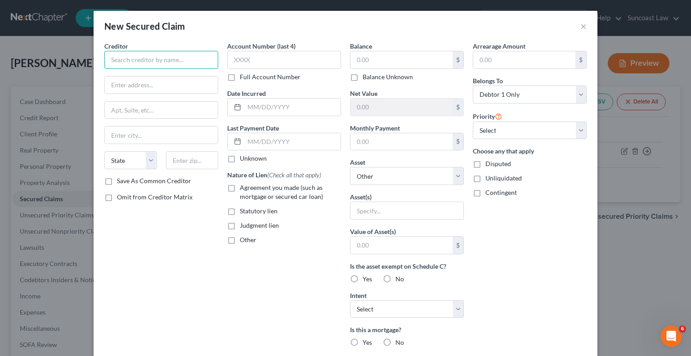
click at [167, 59] on input "text" at bounding box center [161, 60] width 114 height 18
paste input "Suncoast Cu"
type input "Suncoast Cu"
drag, startPoint x: 230, startPoint y: 75, endPoint x: 417, endPoint y: 355, distance: 336.3
click at [240, 74] on label "Full Account Number" at bounding box center [270, 76] width 61 height 9
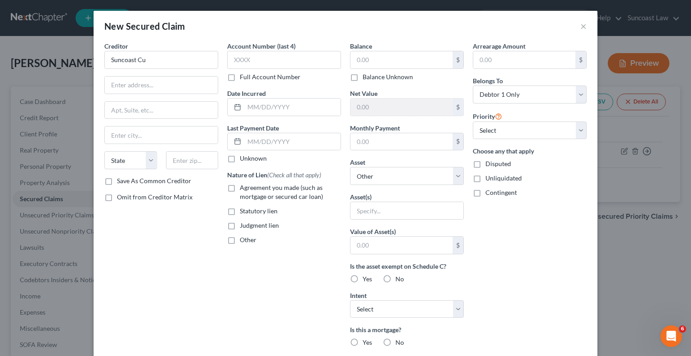
click at [244, 74] on input "Full Account Number" at bounding box center [247, 75] width 6 height 6
drag, startPoint x: 147, startPoint y: 84, endPoint x: 148, endPoint y: 92, distance: 8.2
click at [147, 84] on input "text" at bounding box center [161, 85] width 113 height 17
type input "Attn: Bankruptcy"
click at [136, 111] on input "text" at bounding box center [161, 110] width 113 height 17
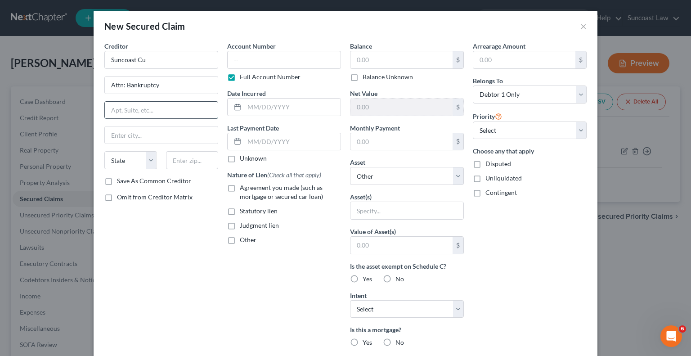
paste input "Po Box 11904"
type input "Po Box 11904"
drag, startPoint x: 185, startPoint y: 166, endPoint x: 199, endPoint y: 160, distance: 15.5
click at [185, 166] on input "text" at bounding box center [192, 160] width 53 height 18
type input "33680"
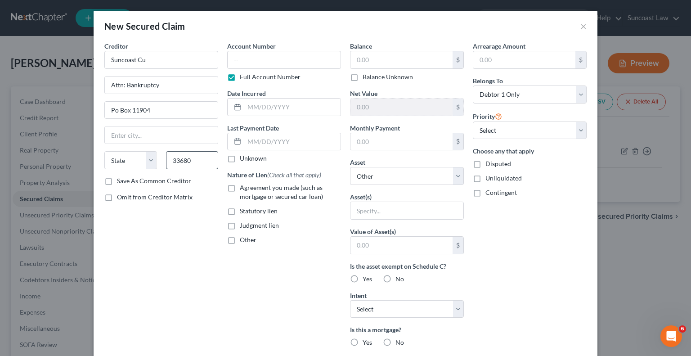
type input "[GEOGRAPHIC_DATA]"
select select "9"
click at [304, 63] on input "text" at bounding box center [284, 60] width 114 height 18
paste input "70360710100"
type input "70360710100"
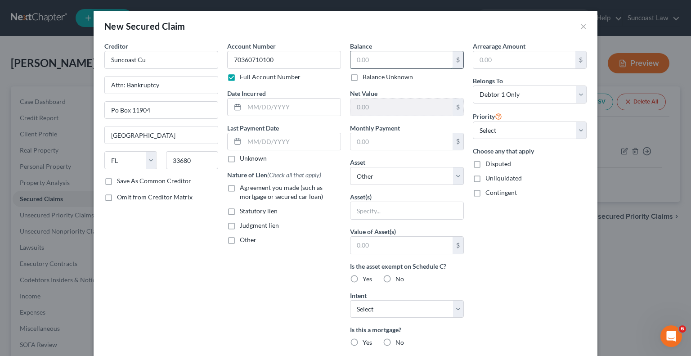
click at [380, 59] on input "text" at bounding box center [402, 59] width 102 height 17
type input "20,579"
drag, startPoint x: 380, startPoint y: 138, endPoint x: 394, endPoint y: 122, distance: 21.1
click at [379, 138] on input "text" at bounding box center [402, 141] width 102 height 17
type input "569.91"
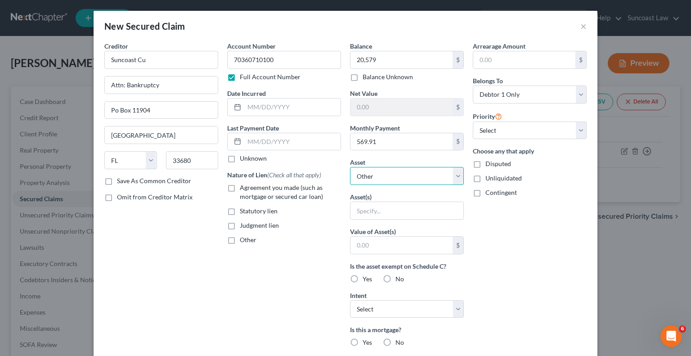
drag, startPoint x: 387, startPoint y: 176, endPoint x: 385, endPoint y: 172, distance: 4.7
click at [386, 176] on select "Select Other Multiple Assets [STREET_ADDRESS] - $279417.0 2020 Dodge Caravan - …" at bounding box center [407, 176] width 114 height 18
select select "3"
click at [350, 167] on select "Select Other Multiple Assets [STREET_ADDRESS] - $279417.0 2020 Dodge Caravan - …" at bounding box center [407, 176] width 114 height 18
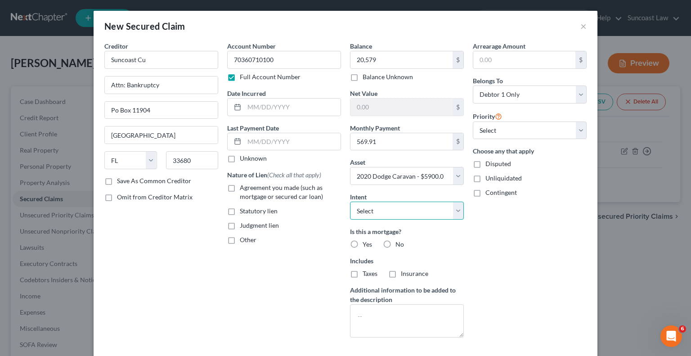
click at [380, 215] on select "Select Surrender Redeem Reaffirm Avoid Other" at bounding box center [407, 211] width 114 height 18
select select "2"
click at [350, 202] on select "Select Surrender Redeem Reaffirm Avoid Other" at bounding box center [407, 211] width 114 height 18
click at [396, 245] on label "No" at bounding box center [400, 244] width 9 height 9
click at [399, 245] on input "No" at bounding box center [402, 243] width 6 height 6
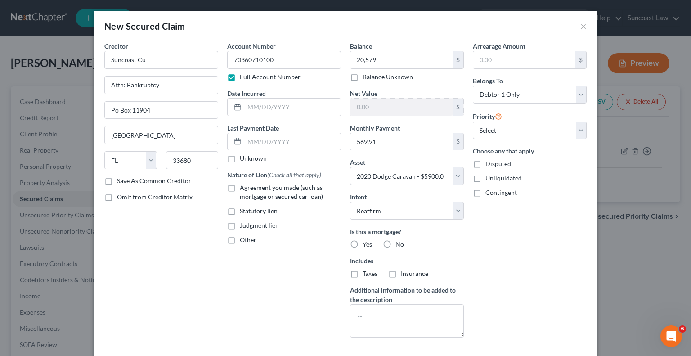
radio input "true"
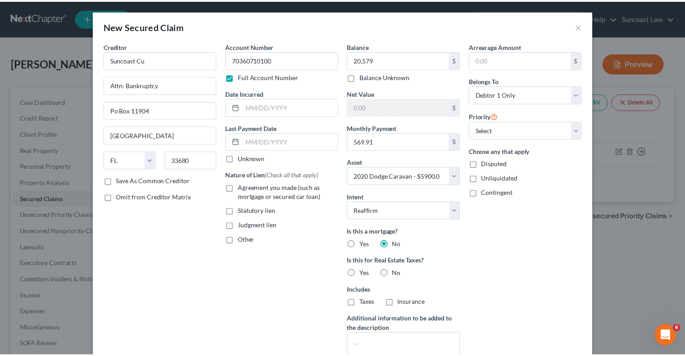
scroll to position [73, 0]
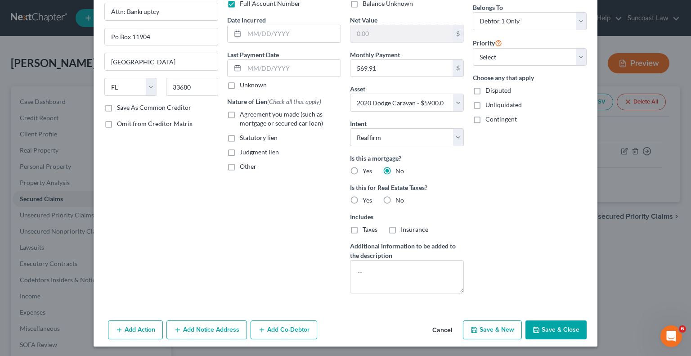
click at [558, 333] on button "Save & Close" at bounding box center [556, 330] width 61 height 19
select select
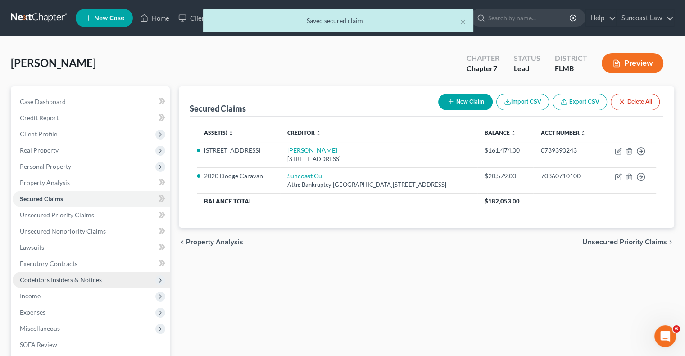
click at [67, 282] on span "Codebtors Insiders & Notices" at bounding box center [61, 280] width 82 height 8
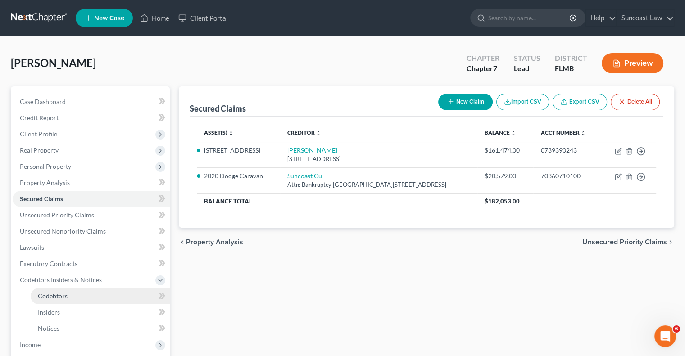
drag, startPoint x: 64, startPoint y: 297, endPoint x: 73, endPoint y: 301, distance: 10.1
click at [64, 297] on span "Codebtors" at bounding box center [53, 296] width 30 height 8
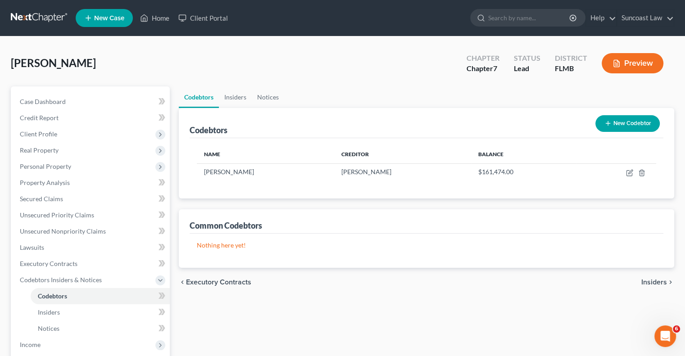
click at [627, 124] on button "New Codebtor" at bounding box center [627, 123] width 64 height 17
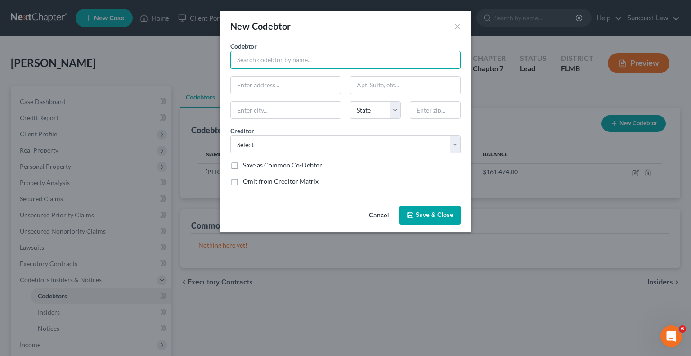
drag, startPoint x: 273, startPoint y: 54, endPoint x: 280, endPoint y: 27, distance: 27.5
click at [274, 54] on input "text" at bounding box center [345, 60] width 230 height 18
type input "[PERSON_NAME]"
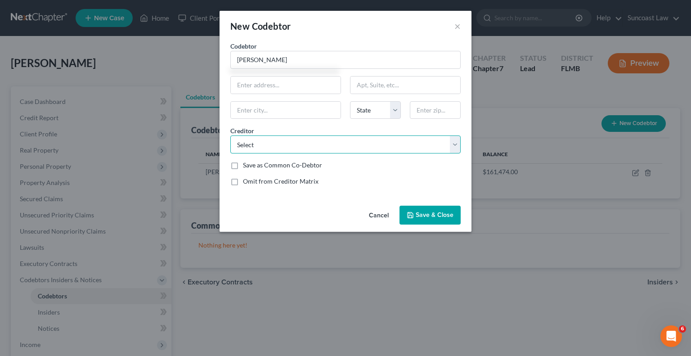
click at [286, 143] on select "Select [PERSON_NAME] Suncoast Cu" at bounding box center [345, 144] width 230 height 18
select select "1"
click at [230, 135] on select "Select [PERSON_NAME] Suncoast Cu" at bounding box center [345, 144] width 230 height 18
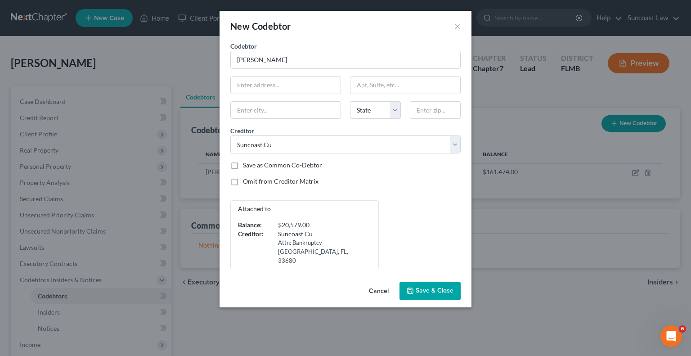
click at [444, 287] on span "Save & Close" at bounding box center [435, 291] width 38 height 8
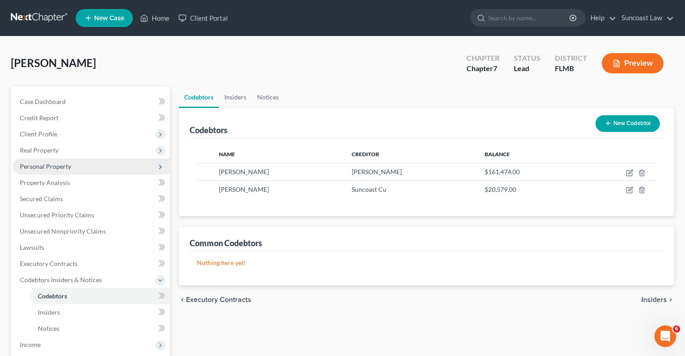
drag, startPoint x: 55, startPoint y: 163, endPoint x: 63, endPoint y: 170, distance: 9.9
click at [55, 163] on span "Personal Property" at bounding box center [45, 167] width 51 height 8
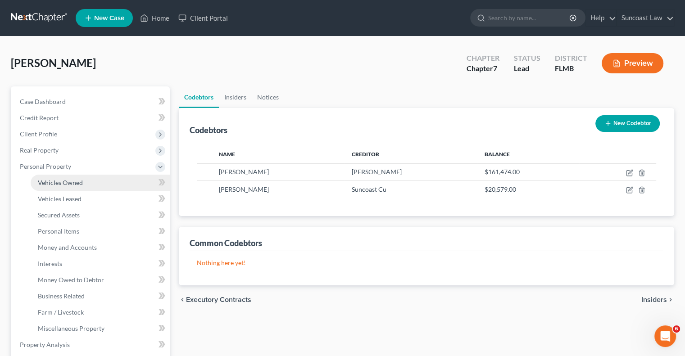
click at [68, 185] on span "Vehicles Owned" at bounding box center [60, 183] width 45 height 8
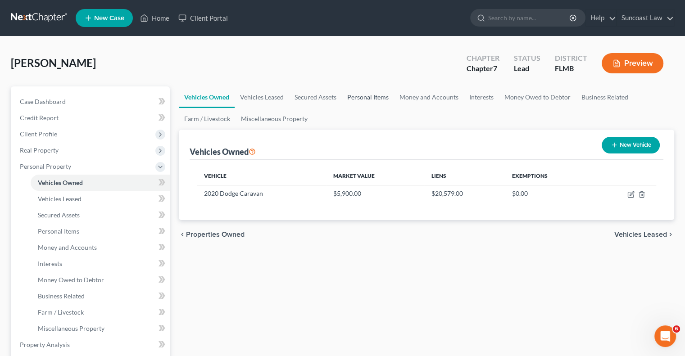
click at [366, 97] on link "Personal Items" at bounding box center [368, 97] width 52 height 22
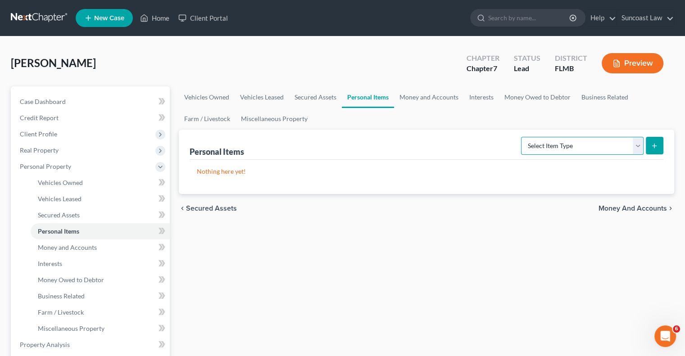
drag, startPoint x: 603, startPoint y: 144, endPoint x: 596, endPoint y: 153, distance: 11.5
click at [603, 144] on select "Select Item Type Clothing (A/B: 11) Collectibles Of Value (A/B: 8) Electronics …" at bounding box center [582, 146] width 122 height 18
select select "clothing"
click at [522, 137] on select "Select Item Type Clothing (A/B: 11) Collectibles Of Value (A/B: 8) Electronics …" at bounding box center [582, 146] width 122 height 18
click at [651, 148] on icon "submit" at bounding box center [653, 145] width 7 height 7
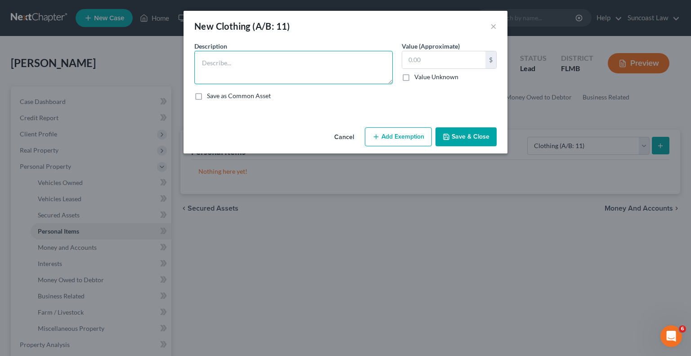
click at [284, 73] on textarea at bounding box center [293, 67] width 199 height 33
type textarea "Used clothing"
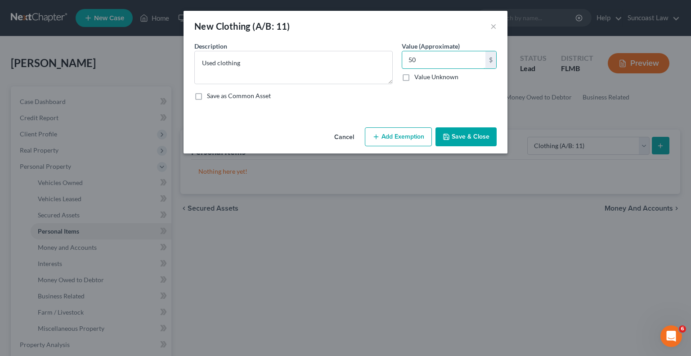
type input "50"
click at [400, 133] on button "Add Exemption" at bounding box center [398, 136] width 67 height 19
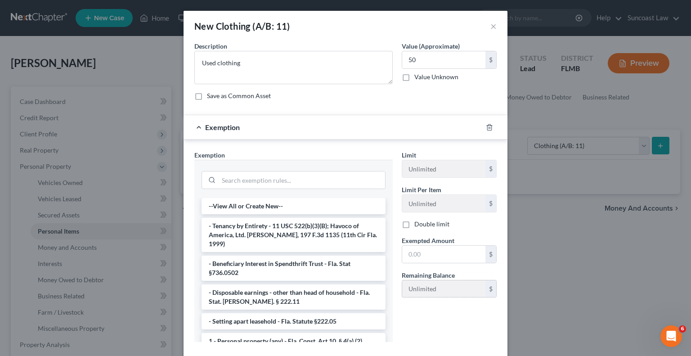
drag, startPoint x: 288, startPoint y: 331, endPoint x: 402, endPoint y: 280, distance: 124.7
click at [287, 333] on li "1 - Personal property (any) - Fla. Const. Art.10, § 4(a) (2)" at bounding box center [294, 341] width 184 height 16
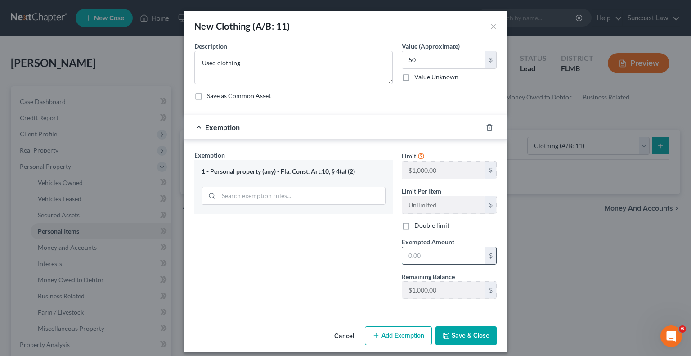
click at [422, 257] on input "text" at bounding box center [443, 255] width 83 height 17
type input "50"
drag, startPoint x: 472, startPoint y: 338, endPoint x: 425, endPoint y: 242, distance: 106.9
click at [472, 338] on button "Save & Close" at bounding box center [466, 335] width 61 height 19
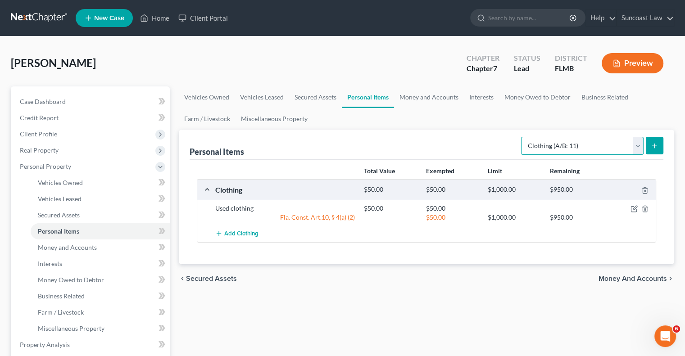
drag, startPoint x: 571, startPoint y: 144, endPoint x: 570, endPoint y: 153, distance: 9.0
click at [570, 144] on select "Select Item Type Clothing (A/B: 11) Collectibles Of Value (A/B: 8) Electronics …" at bounding box center [582, 146] width 122 height 18
select select "household_goods"
click at [522, 137] on select "Select Item Type Clothing (A/B: 11) Collectibles Of Value (A/B: 8) Electronics …" at bounding box center [582, 146] width 122 height 18
click at [656, 145] on icon "submit" at bounding box center [653, 145] width 7 height 7
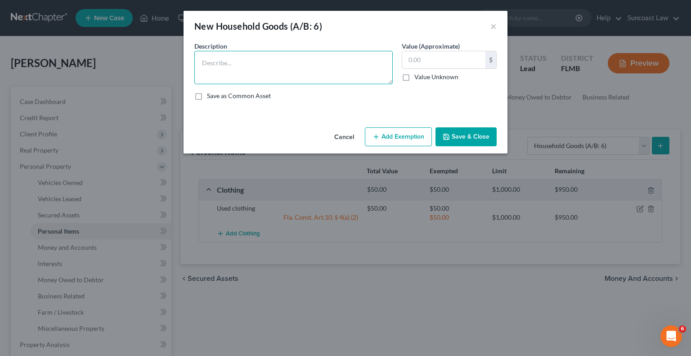
click at [274, 72] on textarea at bounding box center [293, 67] width 199 height 33
type textarea "4 beds, dresser, couch, dining room table with chairs, cabinet, buffet"
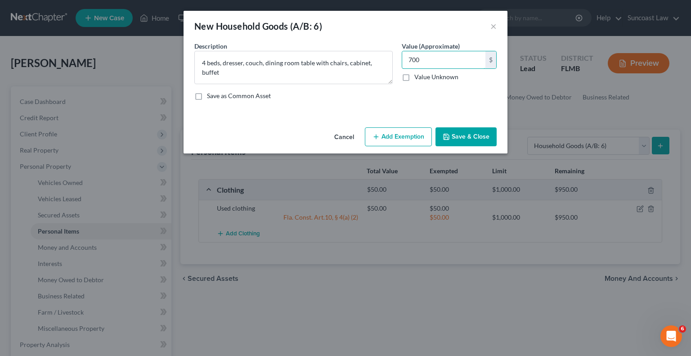
type input "700"
click at [402, 130] on button "Add Exemption" at bounding box center [398, 136] width 67 height 19
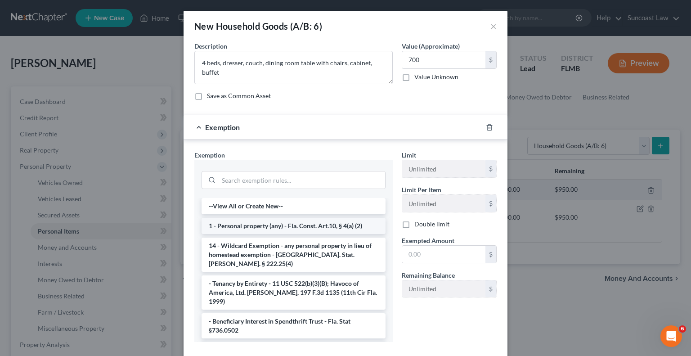
click at [277, 225] on li "1 - Personal property (any) - Fla. Const. Art.10, § 4(a) (2)" at bounding box center [294, 226] width 184 height 16
click at [277, 225] on div "Exemption Set must be selected for CA. Exemption * --View All or Create New-- 1…" at bounding box center [294, 249] width 208 height 199
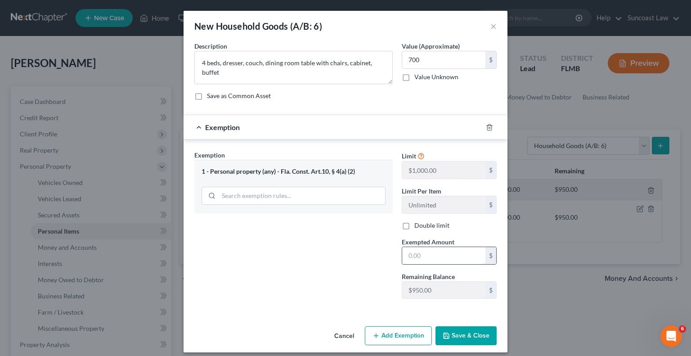
click at [434, 257] on input "text" at bounding box center [443, 255] width 83 height 17
type input "700"
drag, startPoint x: 468, startPoint y: 334, endPoint x: 503, endPoint y: 289, distance: 57.1
click at [468, 334] on button "Save & Close" at bounding box center [466, 335] width 61 height 19
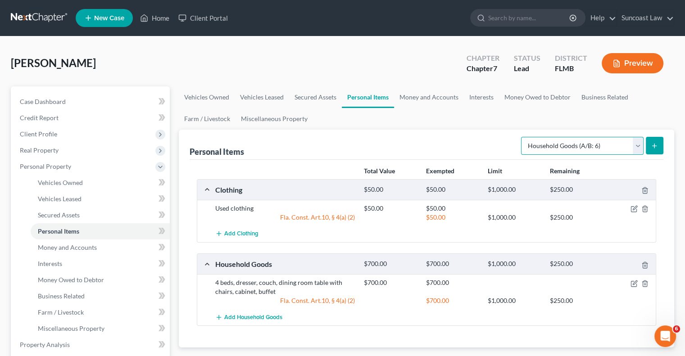
drag, startPoint x: 590, startPoint y: 144, endPoint x: 589, endPoint y: 150, distance: 6.8
click at [590, 144] on select "Select Item Type Clothing (A/B: 11) Collectibles Of Value (A/B: 8) Electronics …" at bounding box center [582, 146] width 122 height 18
select select "electronics"
click at [522, 137] on select "Select Item Type Clothing (A/B: 11) Collectibles Of Value (A/B: 8) Electronics …" at bounding box center [582, 146] width 122 height 18
click at [658, 139] on button "submit" at bounding box center [655, 146] width 18 height 18
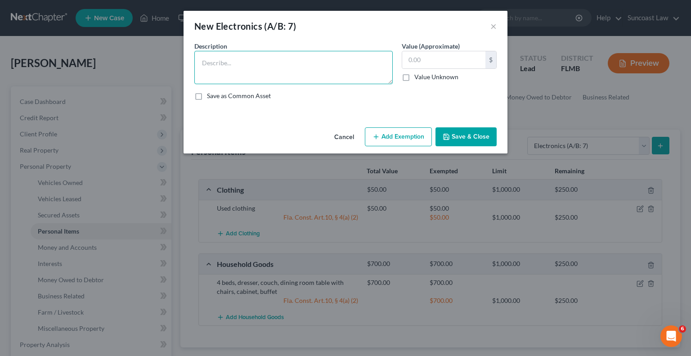
click at [288, 62] on textarea at bounding box center [293, 67] width 199 height 33
type textarea "4 TVS,"
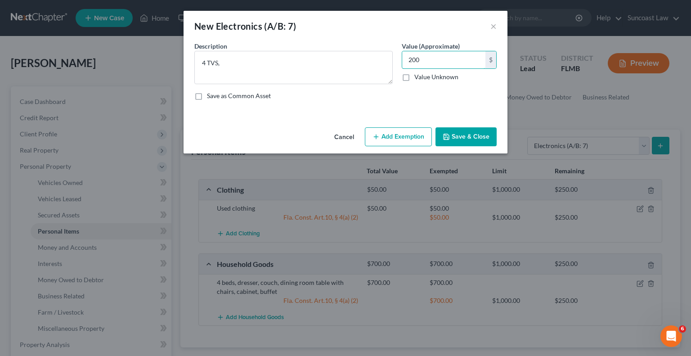
type input "200"
drag, startPoint x: 400, startPoint y: 135, endPoint x: 385, endPoint y: 176, distance: 43.2
click at [401, 135] on button "Add Exemption" at bounding box center [398, 136] width 67 height 19
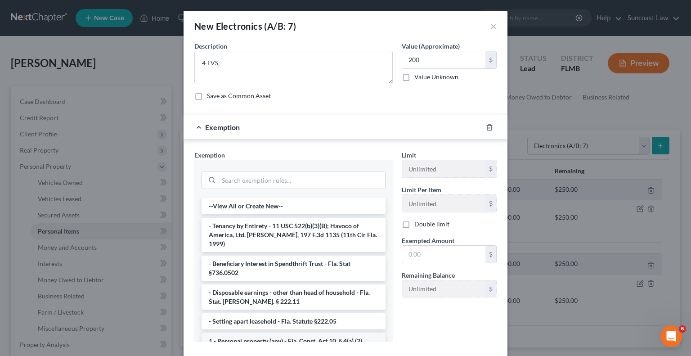
click at [270, 333] on li "1 - Personal property (any) - Fla. Const. Art.10, § 4(a) (2)" at bounding box center [294, 341] width 184 height 16
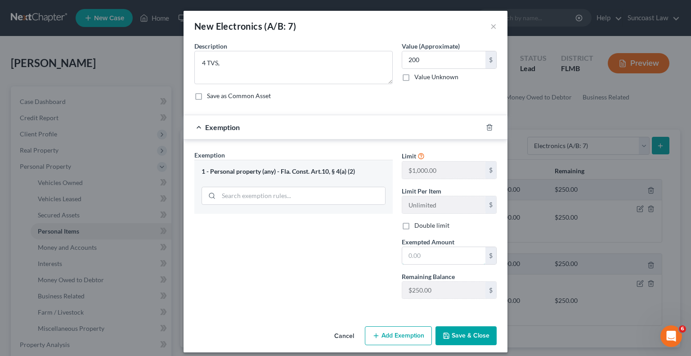
drag, startPoint x: 429, startPoint y: 249, endPoint x: 427, endPoint y: 226, distance: 23.5
click at [426, 249] on input "text" at bounding box center [443, 255] width 83 height 17
type input "200"
drag, startPoint x: 467, startPoint y: 333, endPoint x: 405, endPoint y: 202, distance: 145.0
click at [467, 334] on button "Save & Close" at bounding box center [466, 335] width 61 height 19
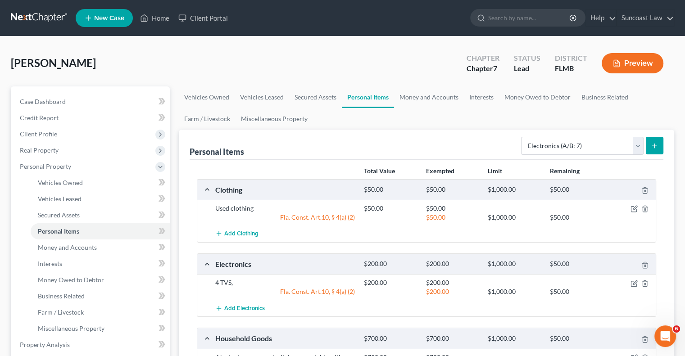
click at [580, 135] on div "Select Item Type Clothing (A/B: 11) Collectibles Of Value (A/B: 8) Electronics …" at bounding box center [590, 145] width 146 height 24
drag, startPoint x: 584, startPoint y: 143, endPoint x: 569, endPoint y: 151, distance: 17.3
click at [584, 143] on select "Select Item Type Clothing (A/B: 11) Collectibles Of Value (A/B: 8) Electronics …" at bounding box center [582, 146] width 122 height 18
select select "pets"
click at [522, 137] on select "Select Item Type Clothing (A/B: 11) Collectibles Of Value (A/B: 8) Electronics …" at bounding box center [582, 146] width 122 height 18
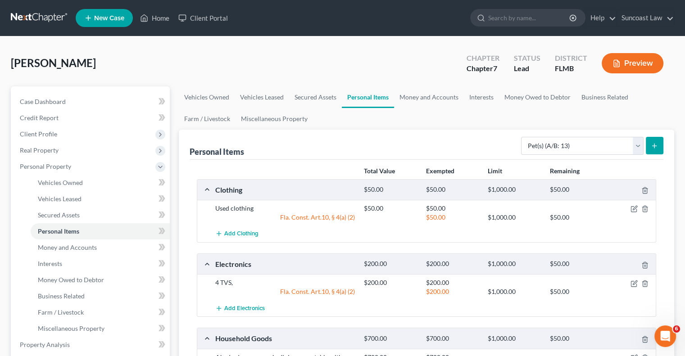
click at [653, 146] on line "submit" at bounding box center [654, 146] width 4 height 0
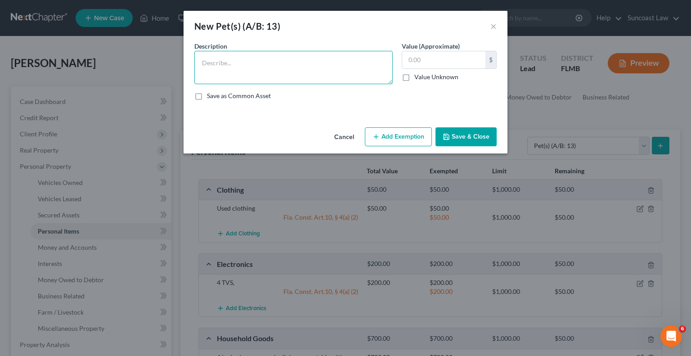
click at [313, 69] on textarea at bounding box center [293, 67] width 199 height 33
type textarea "2 cats"
type input "2.0"
click at [374, 135] on icon "button" at bounding box center [376, 136] width 7 height 7
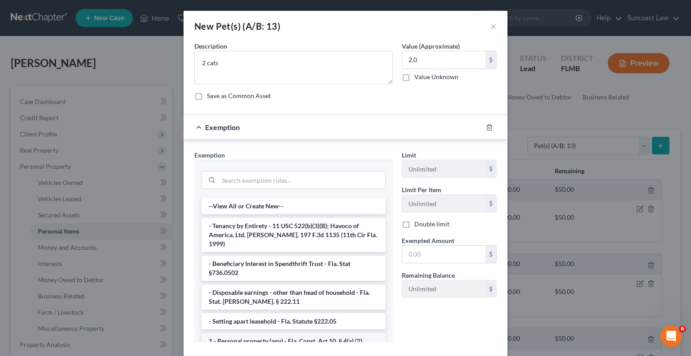
click at [284, 333] on li "1 - Personal property (any) - Fla. Const. Art.10, § 4(a) (2)" at bounding box center [294, 341] width 184 height 16
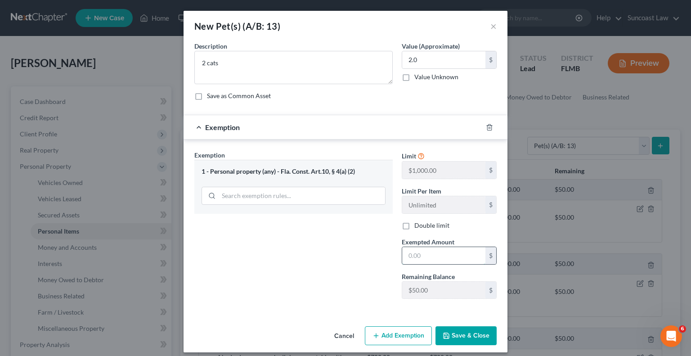
click at [425, 259] on input "text" at bounding box center [443, 255] width 83 height 17
type input "2.00"
drag, startPoint x: 477, startPoint y: 336, endPoint x: 491, endPoint y: 324, distance: 18.8
click at [478, 336] on button "Save & Close" at bounding box center [466, 335] width 61 height 19
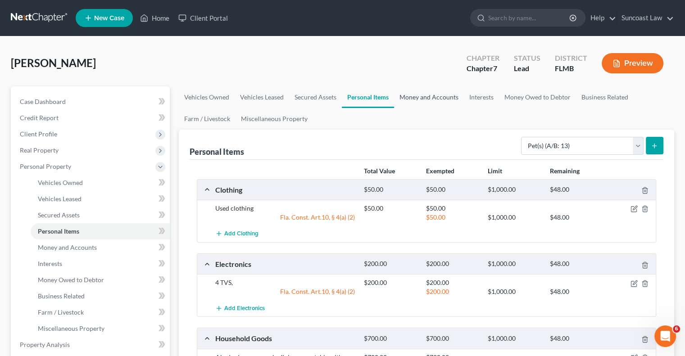
drag, startPoint x: 416, startPoint y: 95, endPoint x: 434, endPoint y: 106, distance: 21.2
click at [415, 95] on link "Money and Accounts" at bounding box center [429, 97] width 70 height 22
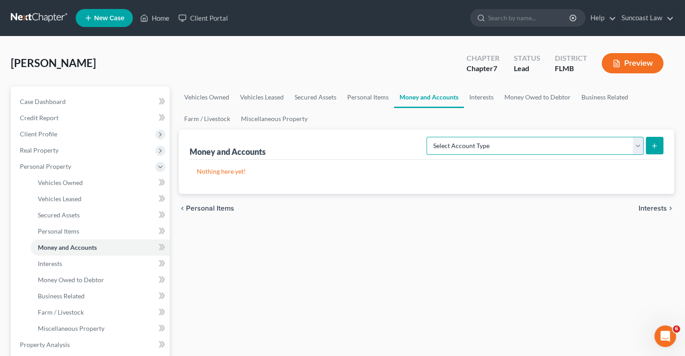
click at [555, 141] on select "Select Account Type Brokerage (A/B: 18, SOFA: 20) Cash on Hand (A/B: 16) Certif…" at bounding box center [534, 146] width 217 height 18
select select "checking"
click at [429, 137] on select "Select Account Type Brokerage (A/B: 18, SOFA: 20) Cash on Hand (A/B: 16) Certif…" at bounding box center [534, 146] width 217 height 18
click at [650, 147] on button "submit" at bounding box center [655, 146] width 18 height 18
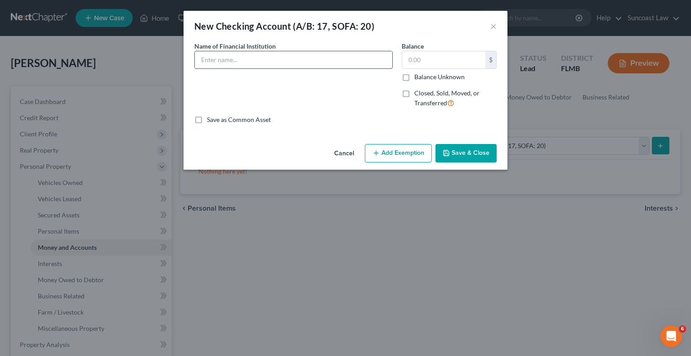
click at [280, 62] on input "text" at bounding box center [294, 59] width 198 height 17
type input "Fairwinds (share)"
type input "5.0"
click at [391, 153] on button "Add Exemption" at bounding box center [398, 153] width 67 height 19
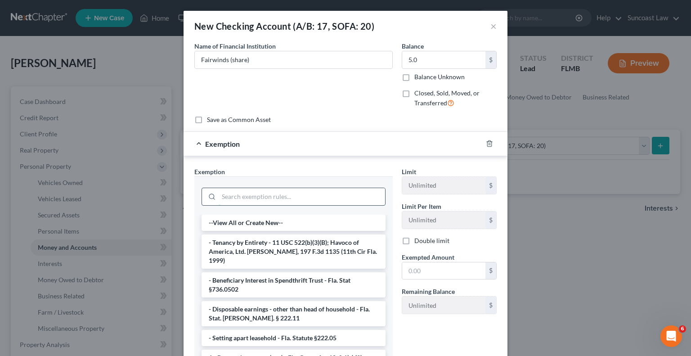
click at [244, 199] on input "search" at bounding box center [302, 196] width 167 height 17
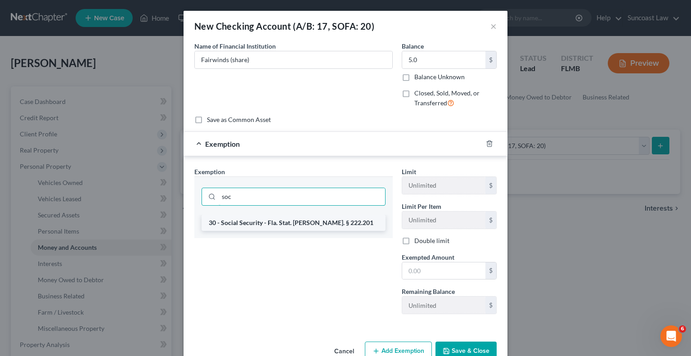
type input "soc"
drag, startPoint x: 266, startPoint y: 223, endPoint x: 390, endPoint y: 252, distance: 127.4
click at [266, 224] on li "30 - Social Security - Fla. Stat. [PERSON_NAME]. § 222.201" at bounding box center [294, 223] width 184 height 16
click at [266, 215] on div "soc" at bounding box center [293, 195] width 199 height 38
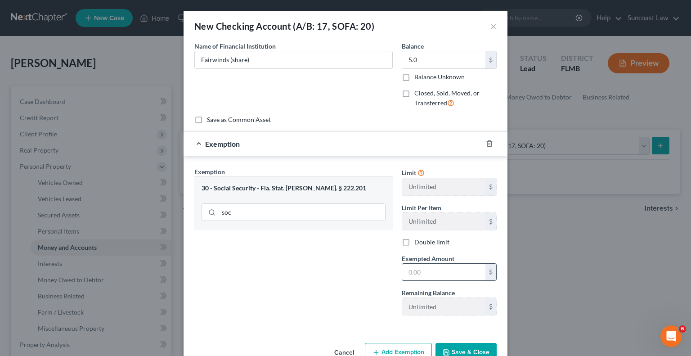
drag, startPoint x: 434, startPoint y: 261, endPoint x: 434, endPoint y: 268, distance: 6.8
click at [434, 262] on div "Exempted Amount * $" at bounding box center [449, 267] width 104 height 27
click at [428, 263] on div "$" at bounding box center [449, 272] width 95 height 18
drag, startPoint x: 438, startPoint y: 276, endPoint x: 469, endPoint y: 316, distance: 50.3
click at [438, 276] on input "text" at bounding box center [443, 272] width 83 height 17
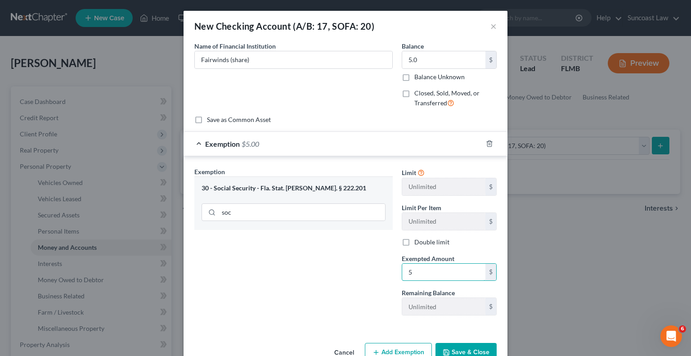
type input "5"
drag, startPoint x: 467, startPoint y: 347, endPoint x: 474, endPoint y: 321, distance: 26.8
click at [467, 347] on button "Save & Close" at bounding box center [466, 352] width 61 height 19
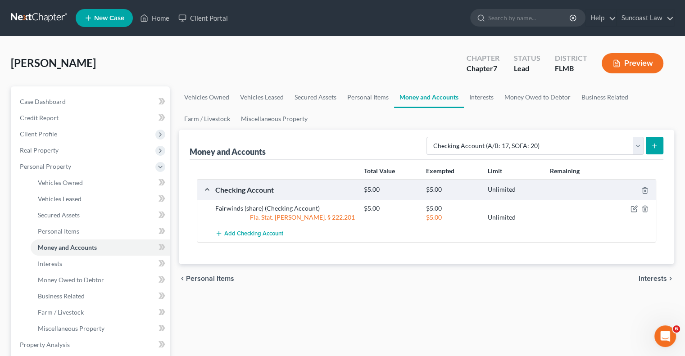
click at [655, 148] on icon "submit" at bounding box center [653, 145] width 7 height 7
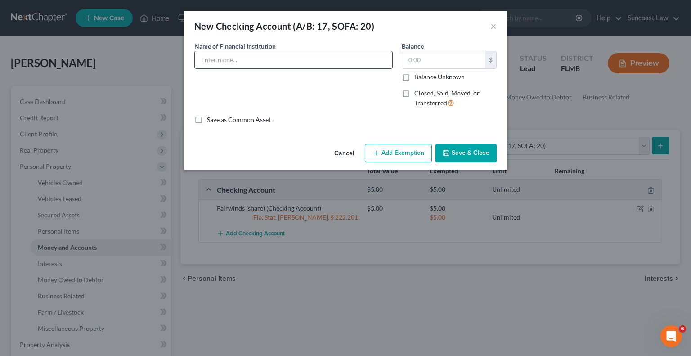
click at [271, 64] on input "text" at bounding box center [294, 59] width 198 height 17
type input "Fairwinds *3130"
type input "47.67"
click at [409, 149] on button "Add Exemption" at bounding box center [398, 153] width 67 height 19
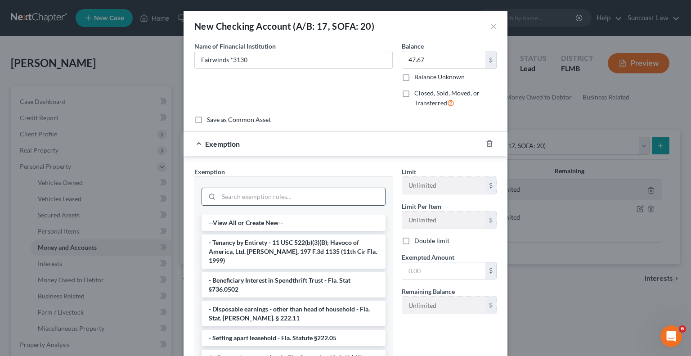
click at [297, 195] on input "search" at bounding box center [302, 196] width 167 height 17
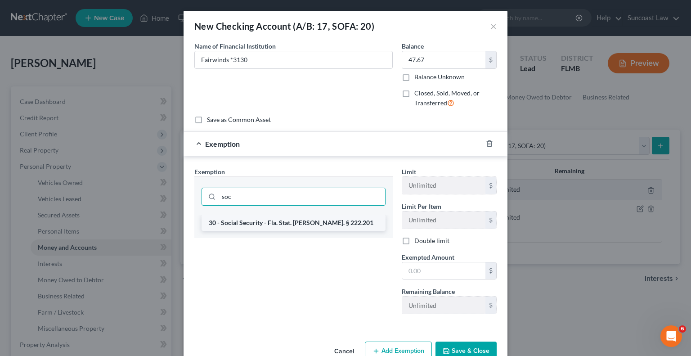
type input "soc"
click at [293, 222] on li "30 - Social Security - Fla. Stat. [PERSON_NAME]. § 222.201" at bounding box center [294, 223] width 184 height 16
click at [293, 208] on div "soc" at bounding box center [294, 195] width 184 height 23
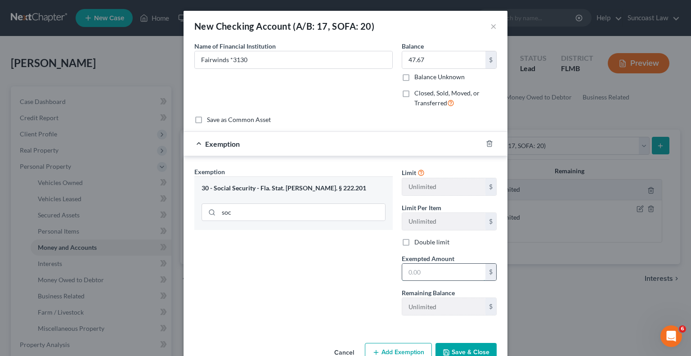
drag, startPoint x: 435, startPoint y: 272, endPoint x: 435, endPoint y: 263, distance: 9.5
click at [434, 273] on input "text" at bounding box center [443, 272] width 83 height 17
type input "47.67"
click at [474, 347] on button "Save & Close" at bounding box center [466, 352] width 61 height 19
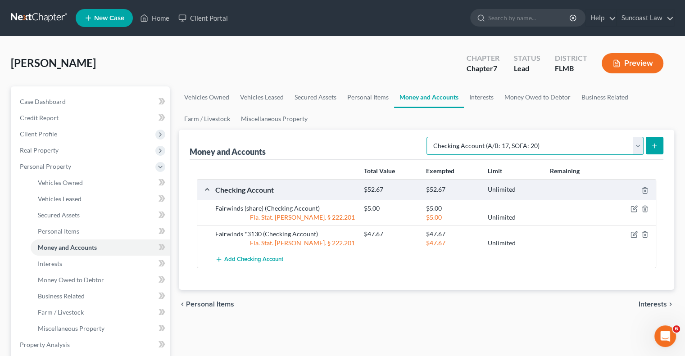
click at [497, 139] on select "Select Account Type Brokerage (A/B: 18, SOFA: 20) Cash on Hand (A/B: 16) Certif…" at bounding box center [534, 146] width 217 height 18
select select "savings"
click at [429, 137] on select "Select Account Type Brokerage (A/B: 18, SOFA: 20) Cash on Hand (A/B: 16) Certif…" at bounding box center [534, 146] width 217 height 18
click at [655, 147] on icon "submit" at bounding box center [653, 145] width 7 height 7
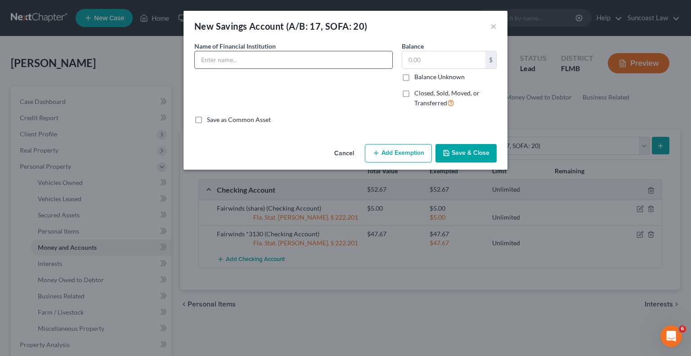
click at [276, 54] on input "text" at bounding box center [294, 59] width 198 height 17
type input "Fairwinds *3000"
type input "5.04"
click at [408, 151] on button "Add Exemption" at bounding box center [398, 153] width 67 height 19
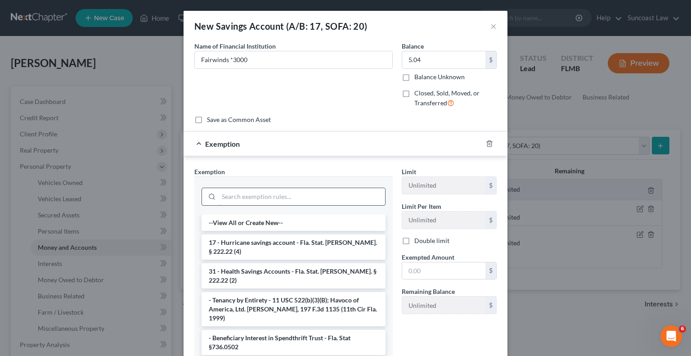
click at [232, 197] on input "search" at bounding box center [302, 196] width 167 height 17
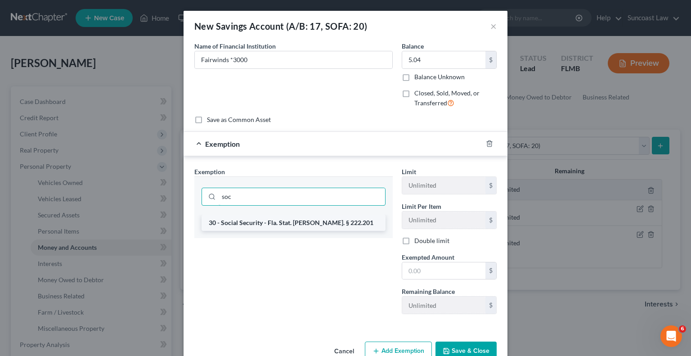
type input "soc"
click at [260, 220] on li "30 - Social Security - Fla. Stat. [PERSON_NAME]. § 222.201" at bounding box center [294, 223] width 184 height 16
click at [260, 206] on div "soc" at bounding box center [294, 197] width 184 height 18
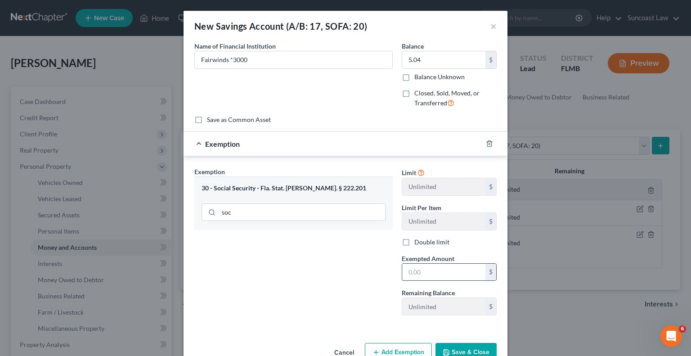
drag, startPoint x: 442, startPoint y: 268, endPoint x: 439, endPoint y: 263, distance: 5.9
click at [442, 268] on input "text" at bounding box center [443, 272] width 83 height 17
type input "5.04"
drag, startPoint x: 479, startPoint y: 347, endPoint x: 488, endPoint y: 336, distance: 14.1
click at [479, 347] on button "Save & Close" at bounding box center [466, 352] width 61 height 19
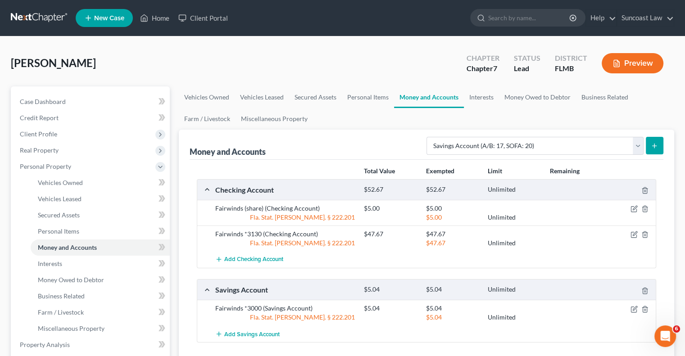
click at [654, 149] on button "submit" at bounding box center [655, 146] width 18 height 18
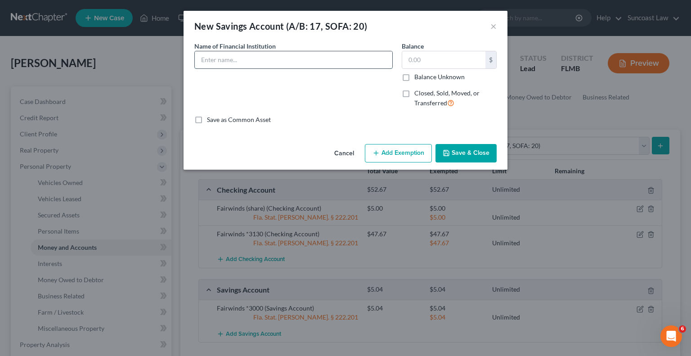
click at [272, 61] on input "text" at bounding box center [294, 59] width 198 height 17
type input "Addition Financial *75-0000"
type input "6.0"
drag, startPoint x: 411, startPoint y: 151, endPoint x: 256, endPoint y: 213, distance: 167.3
click at [411, 152] on button "Add Exemption" at bounding box center [398, 153] width 67 height 19
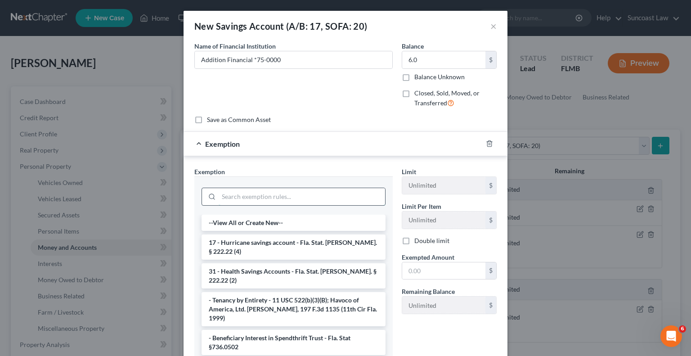
click at [262, 196] on input "search" at bounding box center [302, 196] width 167 height 17
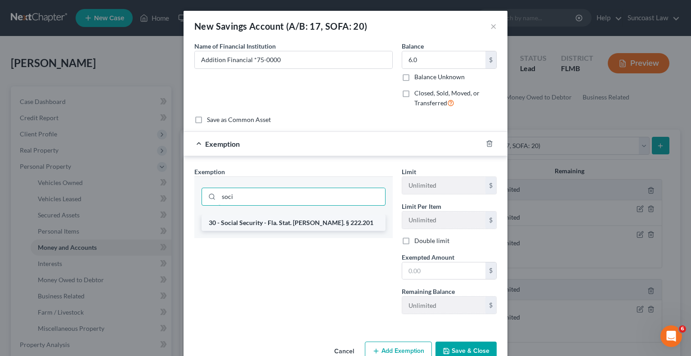
type input "soci"
click at [289, 219] on li "30 - Social Security - Fla. Stat. [PERSON_NAME]. § 222.201" at bounding box center [294, 223] width 184 height 16
click at [289, 205] on input "soci" at bounding box center [302, 196] width 167 height 17
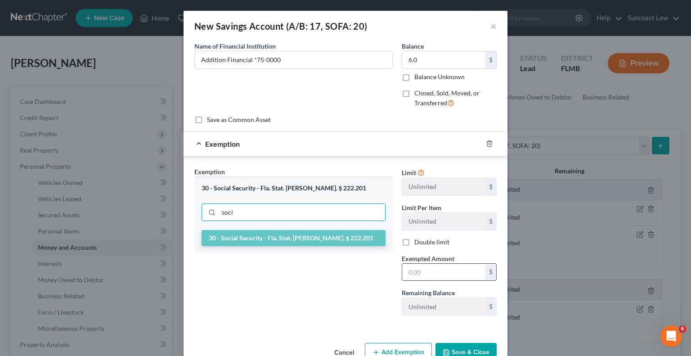
drag, startPoint x: 443, startPoint y: 273, endPoint x: 452, endPoint y: 272, distance: 8.6
click at [443, 273] on input "text" at bounding box center [443, 272] width 83 height 17
type input "6.0"
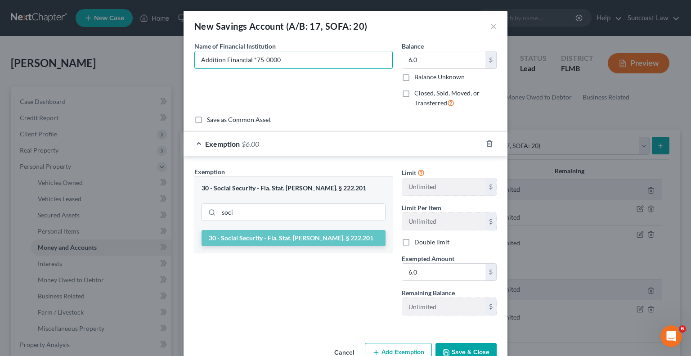
drag, startPoint x: 295, startPoint y: 59, endPoint x: 169, endPoint y: 68, distance: 126.8
click at [169, 68] on div "New Savings Account (A/B: 17, SOFA: 20) × An exemption set must first be select…" at bounding box center [345, 178] width 691 height 356
click at [461, 351] on button "Save & Close" at bounding box center [466, 352] width 61 height 19
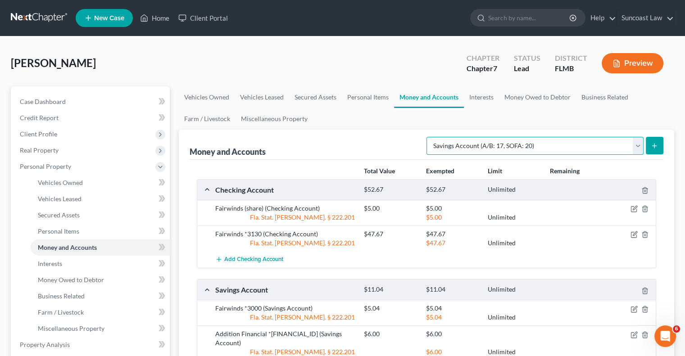
click at [554, 149] on select "Select Account Type Brokerage (A/B: 18, SOFA: 20) Cash on Hand (A/B: 16) Certif…" at bounding box center [534, 146] width 217 height 18
select select "checking"
click at [429, 137] on select "Select Account Type Brokerage (A/B: 18, SOFA: 20) Cash on Hand (A/B: 16) Certif…" at bounding box center [534, 146] width 217 height 18
click at [652, 144] on icon "submit" at bounding box center [653, 145] width 7 height 7
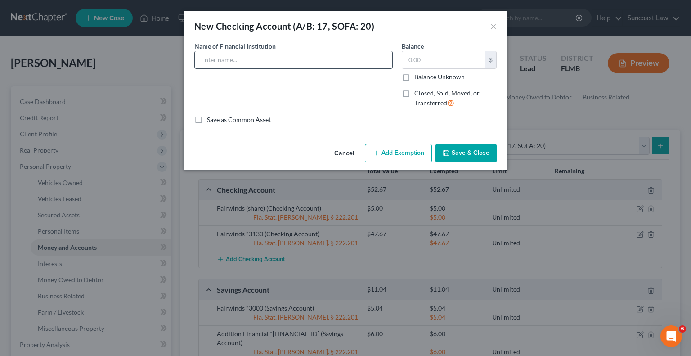
click at [244, 59] on input "text" at bounding box center [294, 59] width 198 height 17
paste input "Addition Financial *75-0000"
type input "Addition Financial *75-0046 (50%)"
type input "3,627"
click at [391, 154] on button "Add Exemption" at bounding box center [398, 153] width 67 height 19
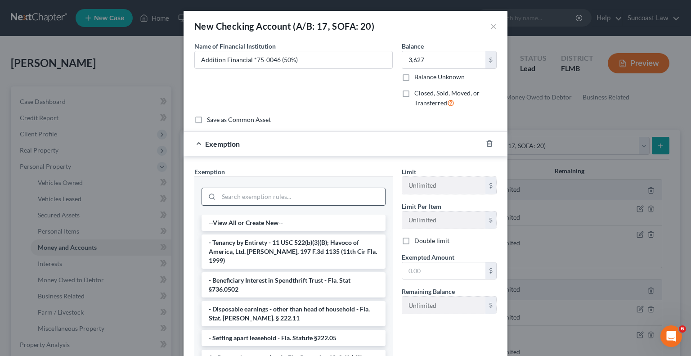
click at [284, 191] on input "search" at bounding box center [302, 196] width 167 height 17
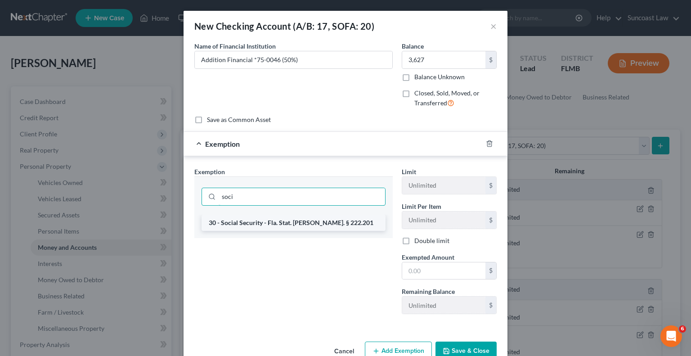
type input "soci"
click at [307, 226] on li "30 - Social Security - Fla. Stat. [PERSON_NAME]. § 222.201" at bounding box center [294, 223] width 184 height 16
click at [307, 215] on div "soci" at bounding box center [293, 195] width 199 height 38
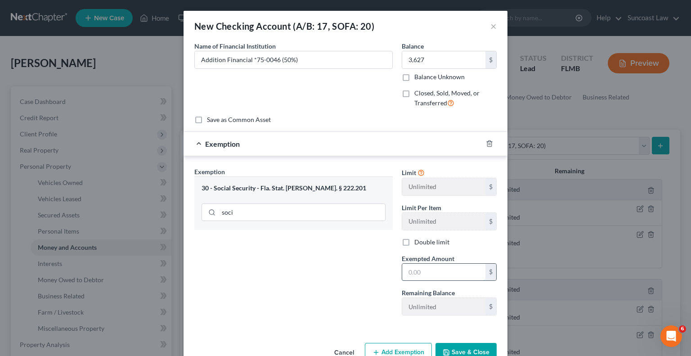
drag, startPoint x: 423, startPoint y: 273, endPoint x: 490, endPoint y: 271, distance: 67.6
click at [422, 273] on input "text" at bounding box center [443, 272] width 83 height 17
type input "3,627"
click at [472, 349] on button "Save & Close" at bounding box center [466, 352] width 61 height 19
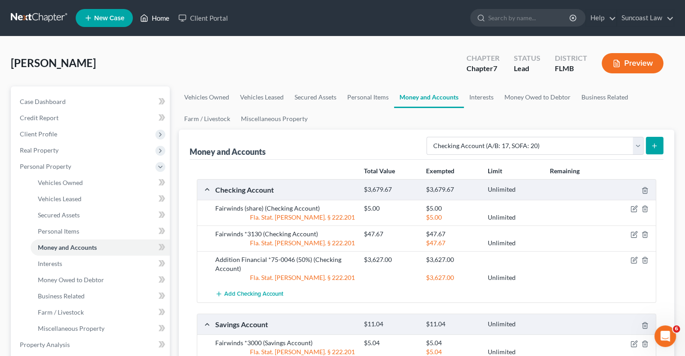
drag, startPoint x: 163, startPoint y: 17, endPoint x: 217, endPoint y: 49, distance: 62.0
click at [163, 17] on link "Home" at bounding box center [154, 18] width 38 height 16
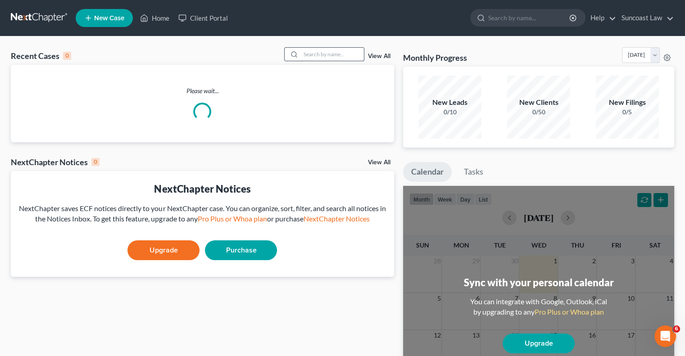
drag, startPoint x: 320, startPoint y: 54, endPoint x: 313, endPoint y: 19, distance: 36.3
click at [320, 54] on input "search" at bounding box center [332, 54] width 63 height 13
type input "shanti"
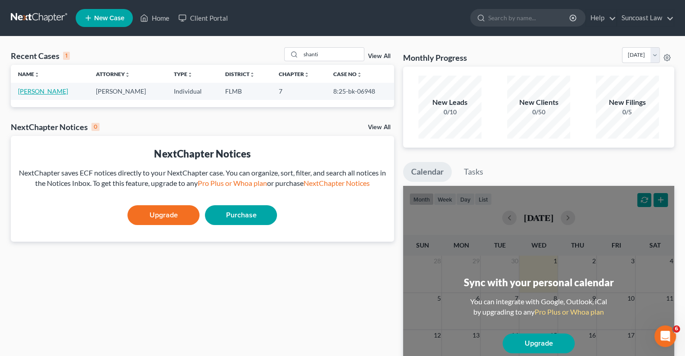
click at [45, 87] on link "[PERSON_NAME]" at bounding box center [43, 91] width 50 height 8
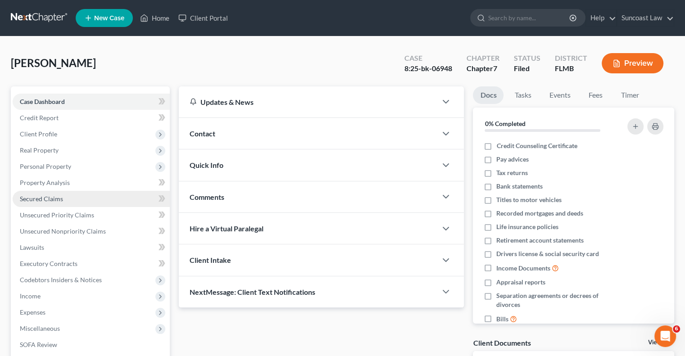
click at [68, 196] on link "Secured Claims" at bounding box center [91, 199] width 157 height 16
